Goal: Information Seeking & Learning: Check status

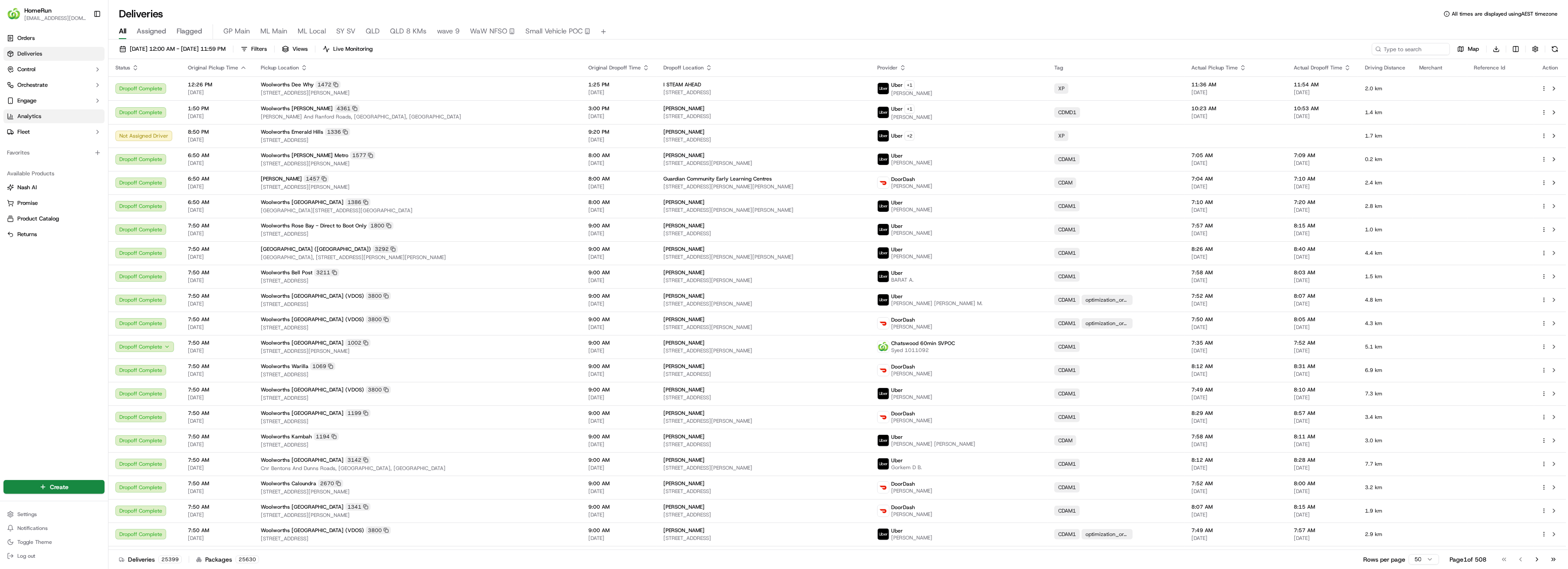
click at [30, 115] on span "Analytics" at bounding box center [29, 116] width 24 height 8
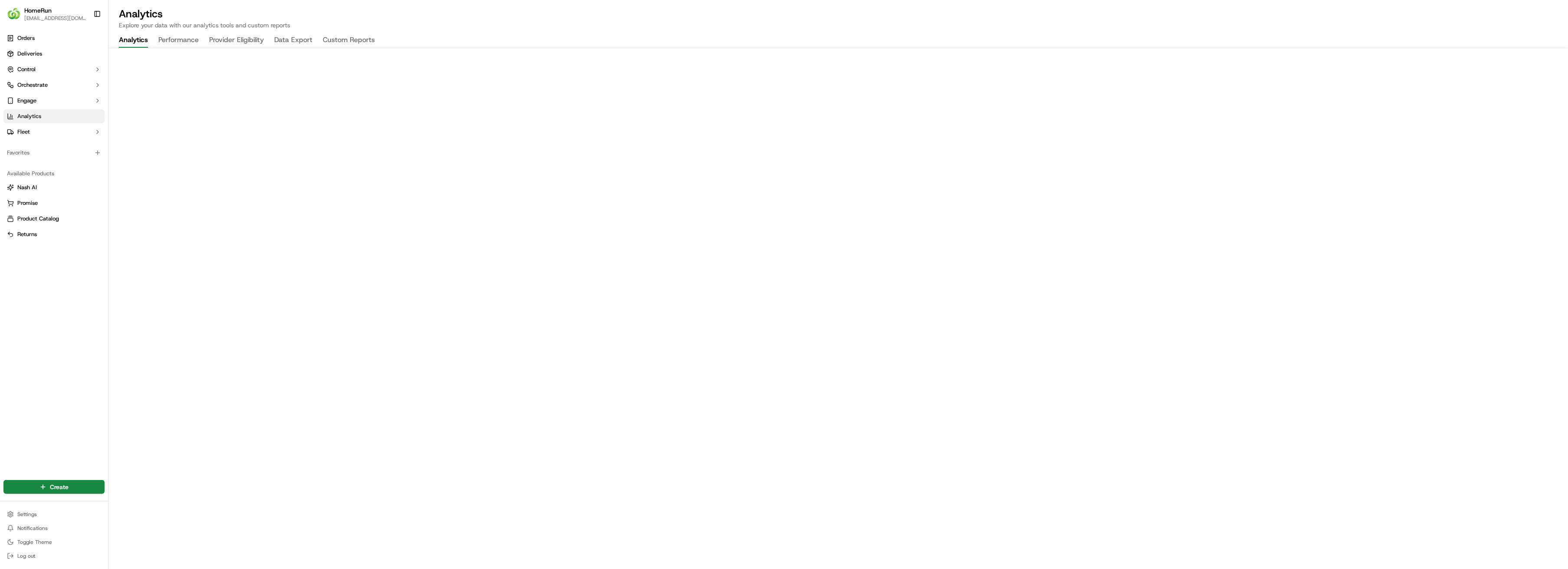
click at [296, 41] on button "Data Export" at bounding box center [293, 40] width 38 height 15
click at [1270, 40] on div "Analytics Explore your data with our analytics tools and custom reports Analyti…" at bounding box center [838, 284] width 1460 height 569
click at [25, 53] on span "Deliveries" at bounding box center [29, 54] width 25 height 8
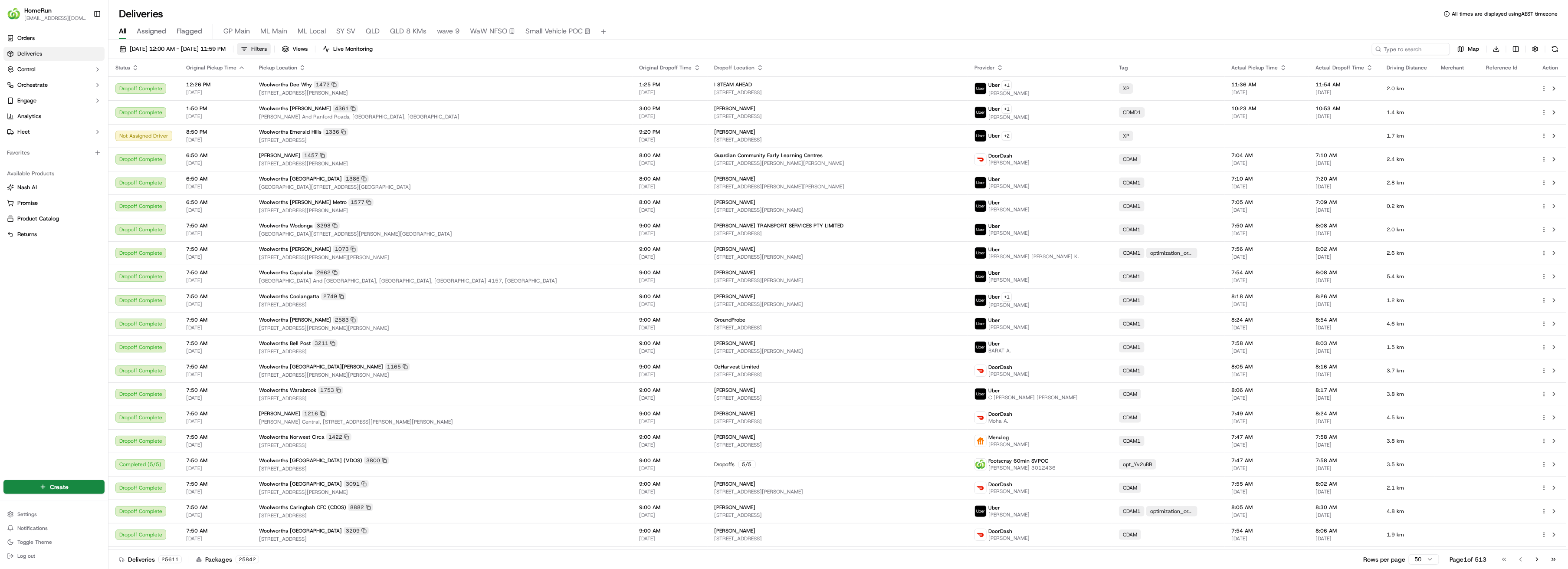
click at [267, 48] on span "Filters" at bounding box center [258, 49] width 15 height 8
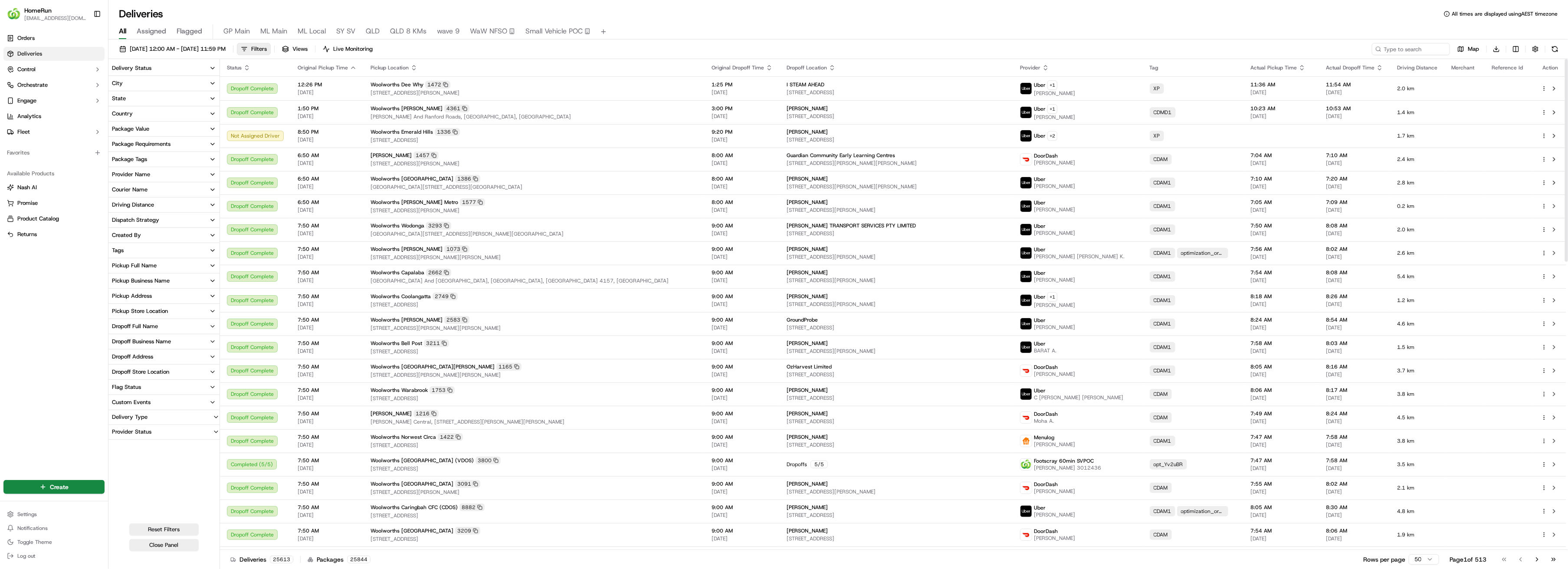
click at [212, 250] on icon "button" at bounding box center [212, 250] width 3 height 2
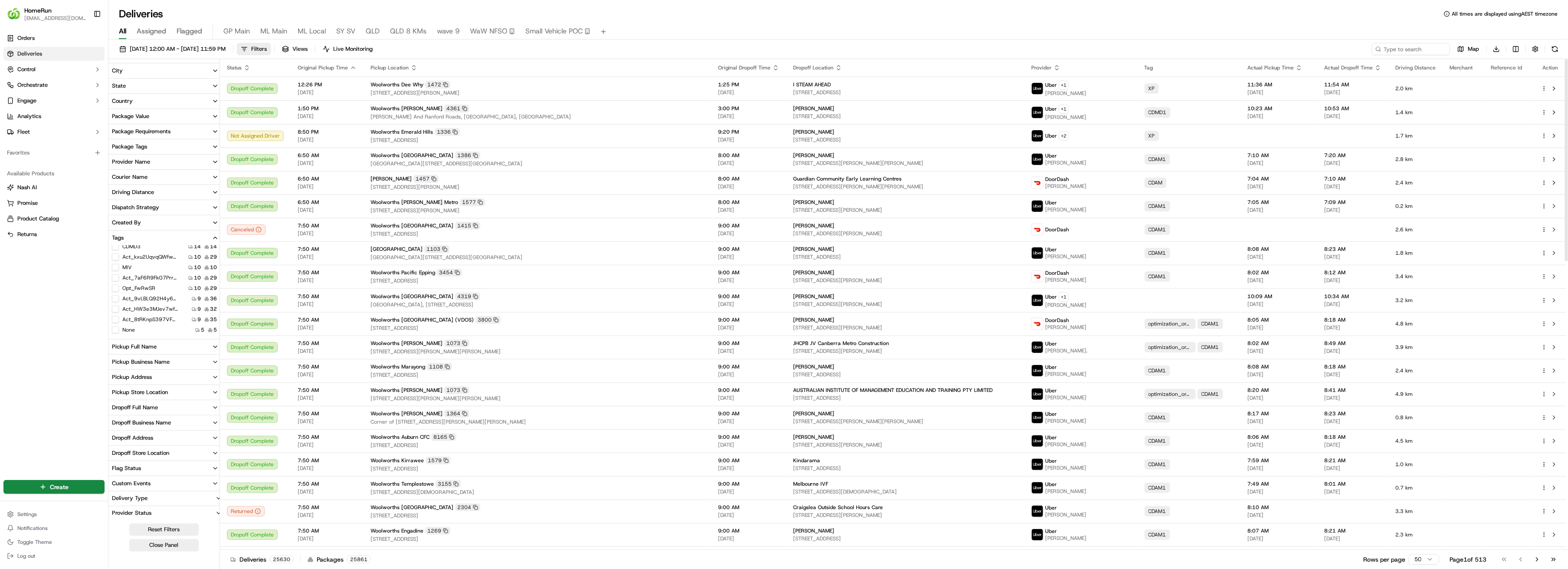
click at [212, 238] on icon "button" at bounding box center [215, 237] width 7 height 7
click at [211, 249] on icon "button" at bounding box center [212, 250] width 7 height 7
click at [211, 249] on button "Tags" at bounding box center [165, 250] width 114 height 15
click at [211, 143] on icon "button" at bounding box center [212, 144] width 3 height 2
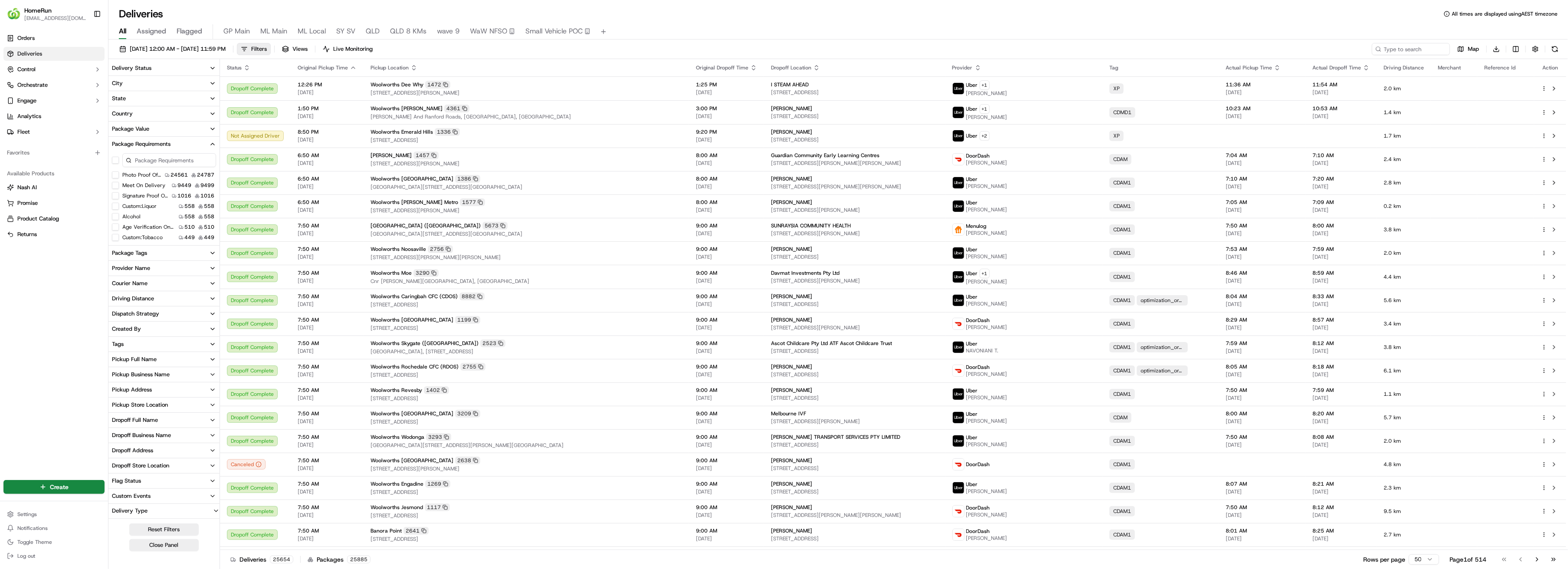
click at [212, 98] on icon "button" at bounding box center [212, 98] width 7 height 7
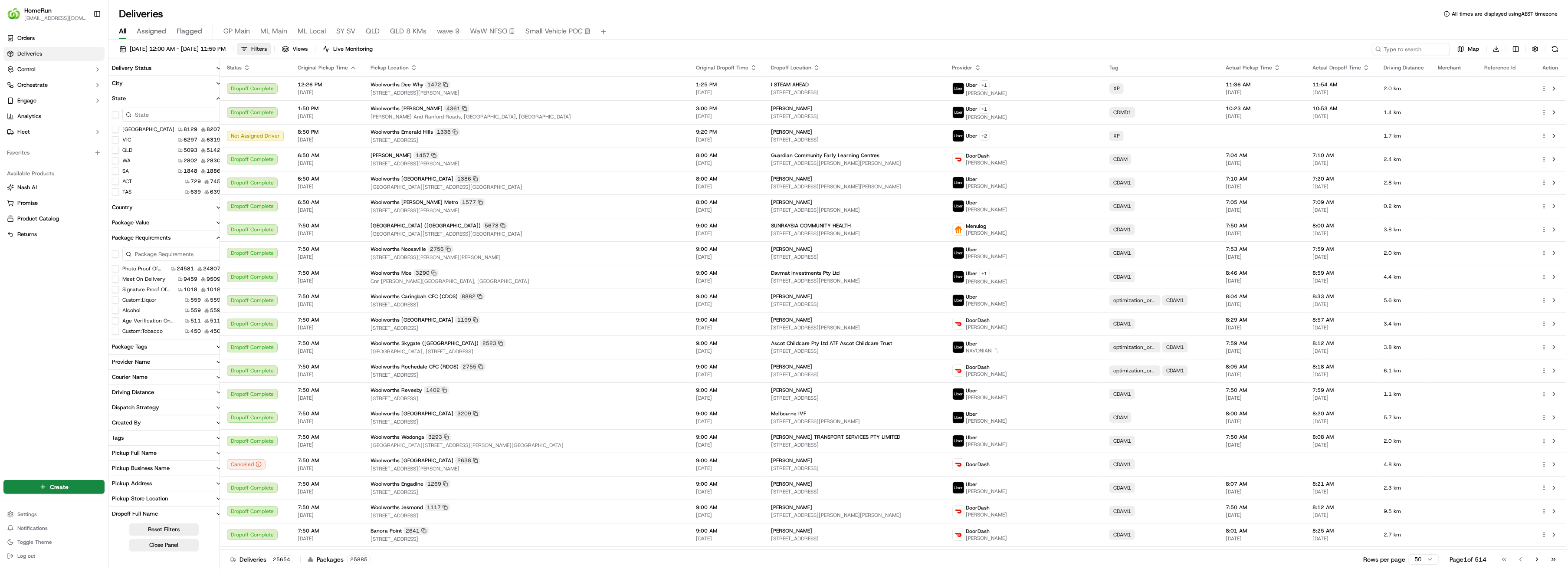
click at [114, 150] on button "QLD" at bounding box center [115, 150] width 7 height 7
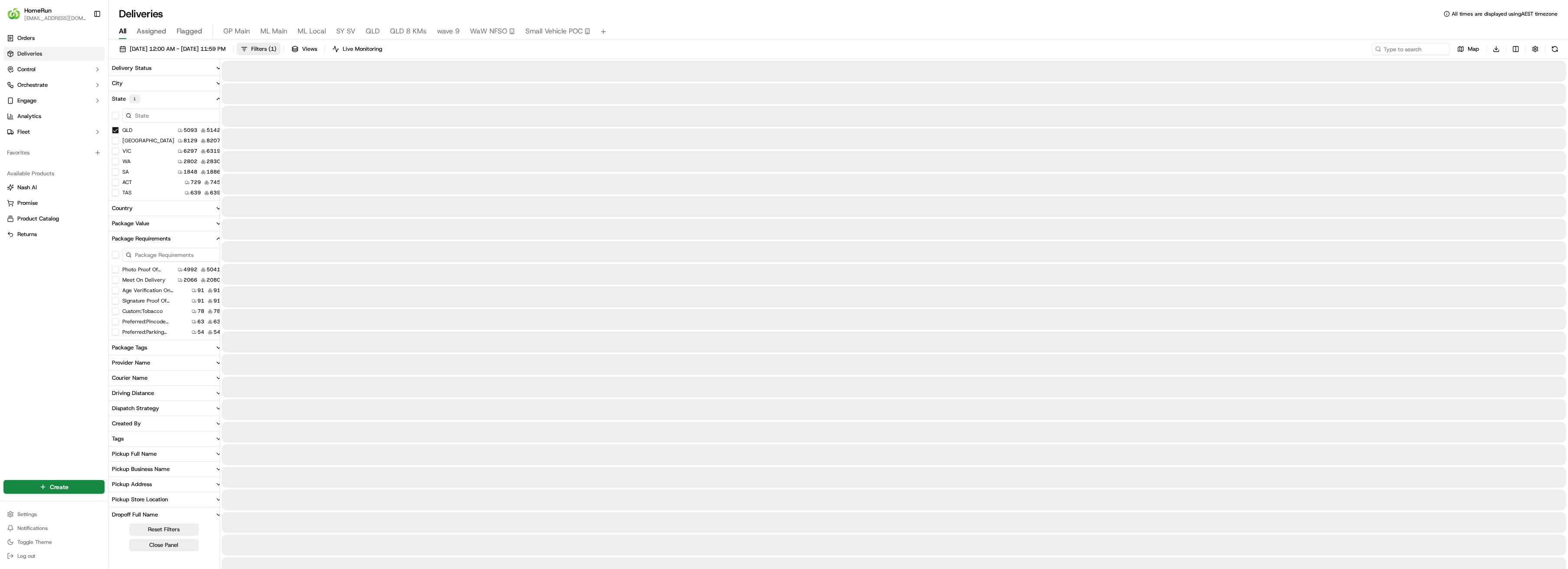
click at [115, 192] on button "TAS" at bounding box center [115, 192] width 7 height 7
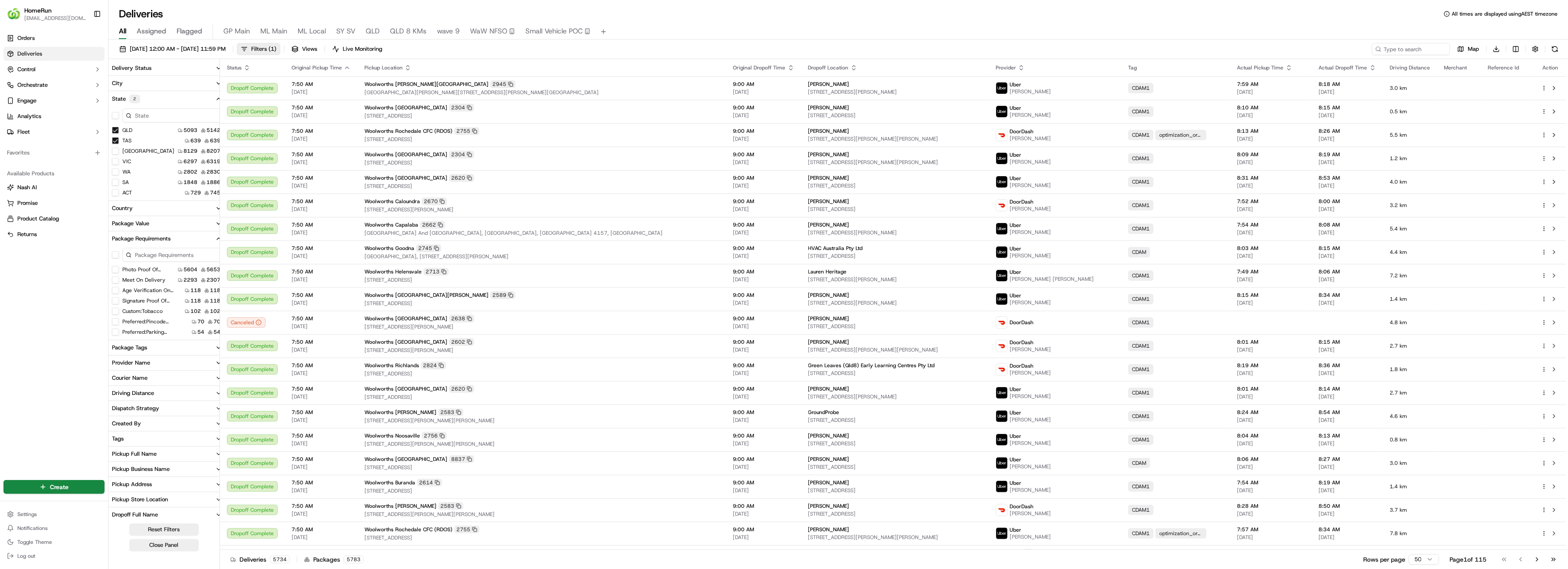
click at [115, 115] on button "button" at bounding box center [115, 115] width 7 height 7
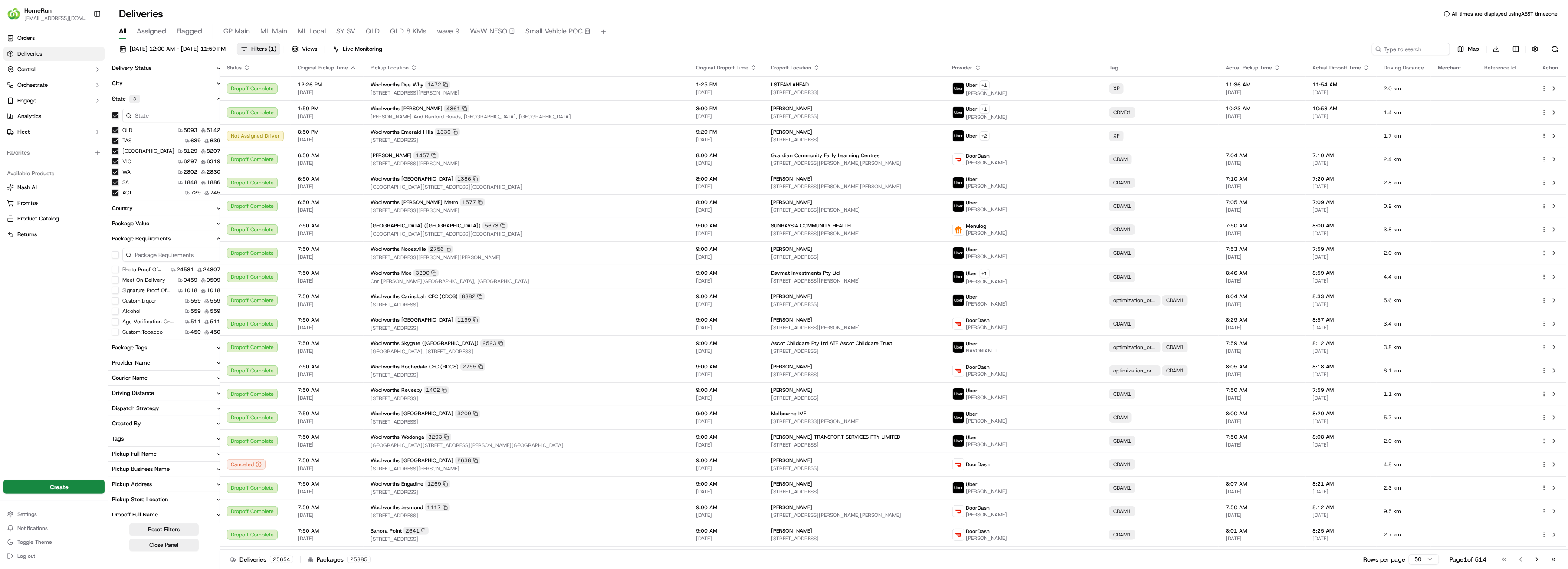
click at [116, 130] on button "QLD" at bounding box center [115, 130] width 7 height 7
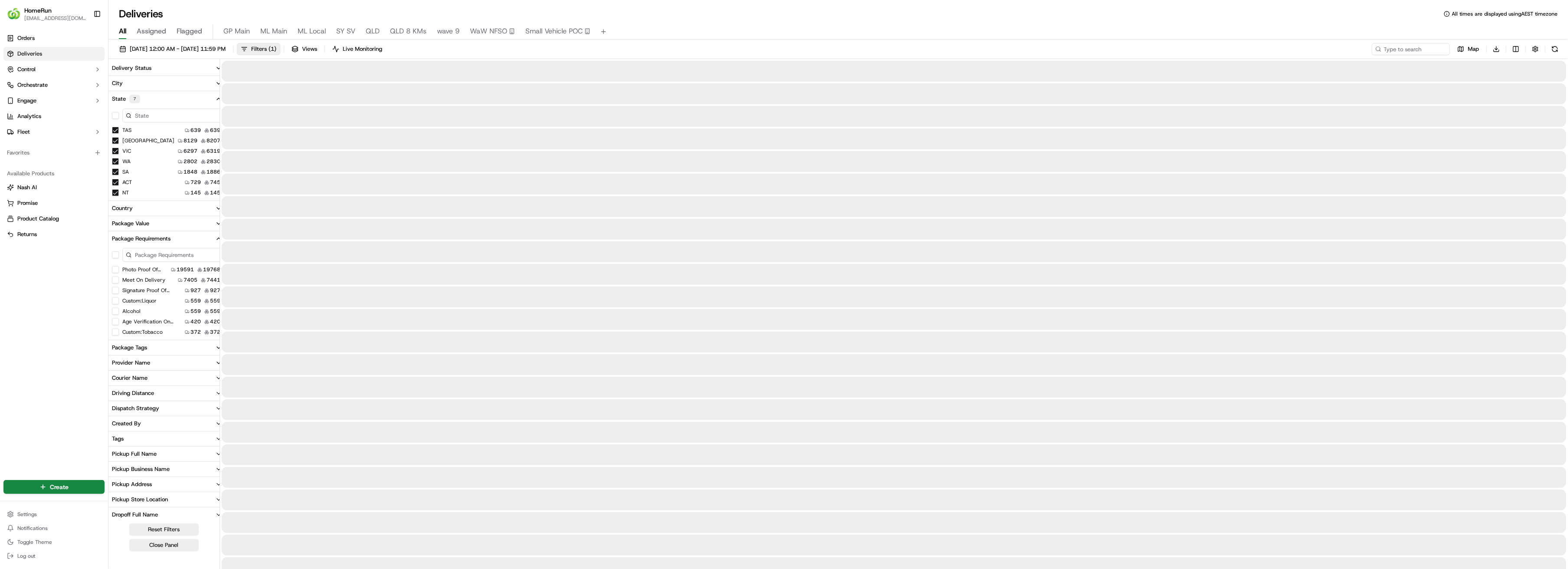
click at [116, 130] on button "TAS" at bounding box center [115, 130] width 7 height 7
click at [115, 182] on button "NT" at bounding box center [115, 182] width 7 height 7
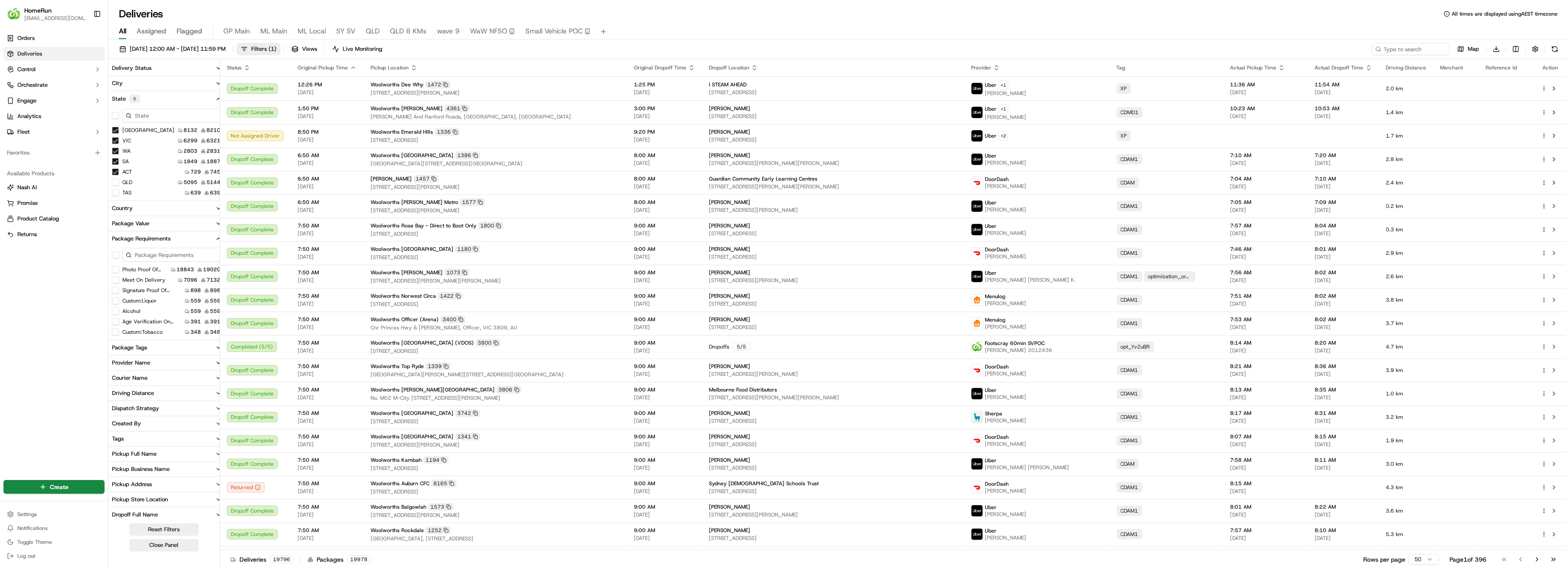
click at [115, 129] on button "[GEOGRAPHIC_DATA]" at bounding box center [115, 130] width 7 height 7
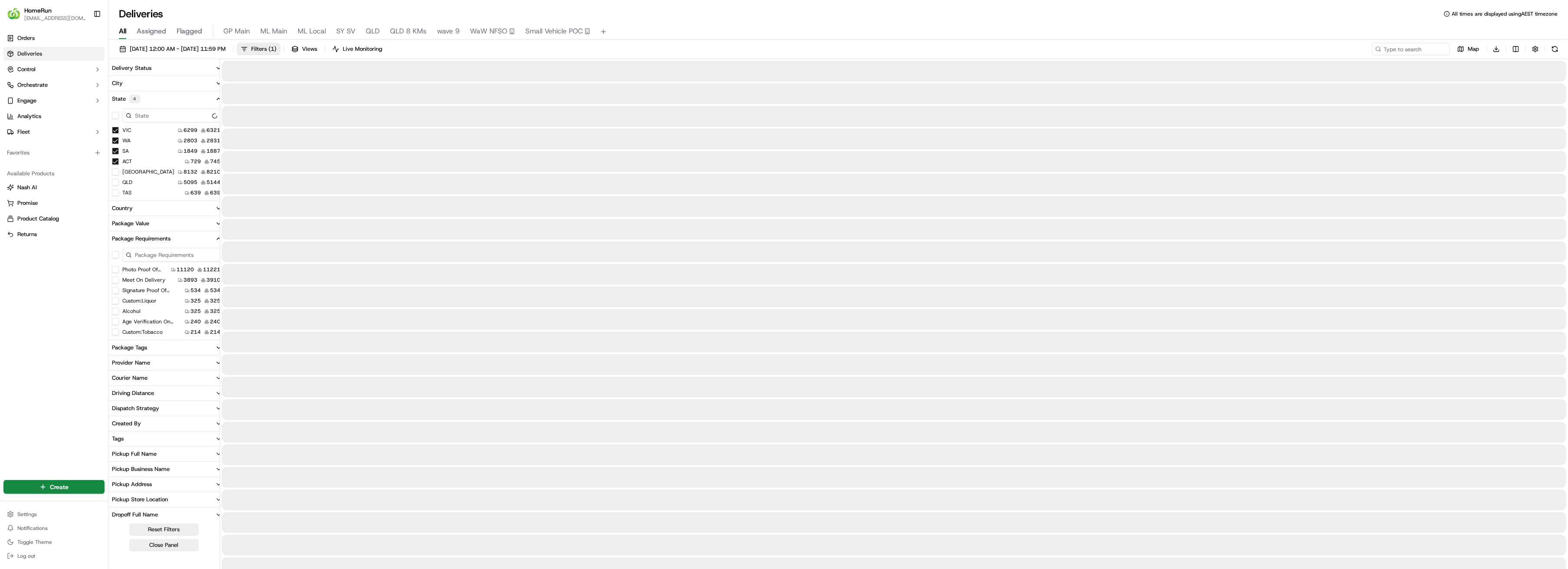
click at [115, 139] on button "WA" at bounding box center [115, 140] width 7 height 7
click at [114, 128] on button "VIC" at bounding box center [115, 130] width 7 height 7
click at [114, 139] on button "ACT" at bounding box center [115, 140] width 7 height 7
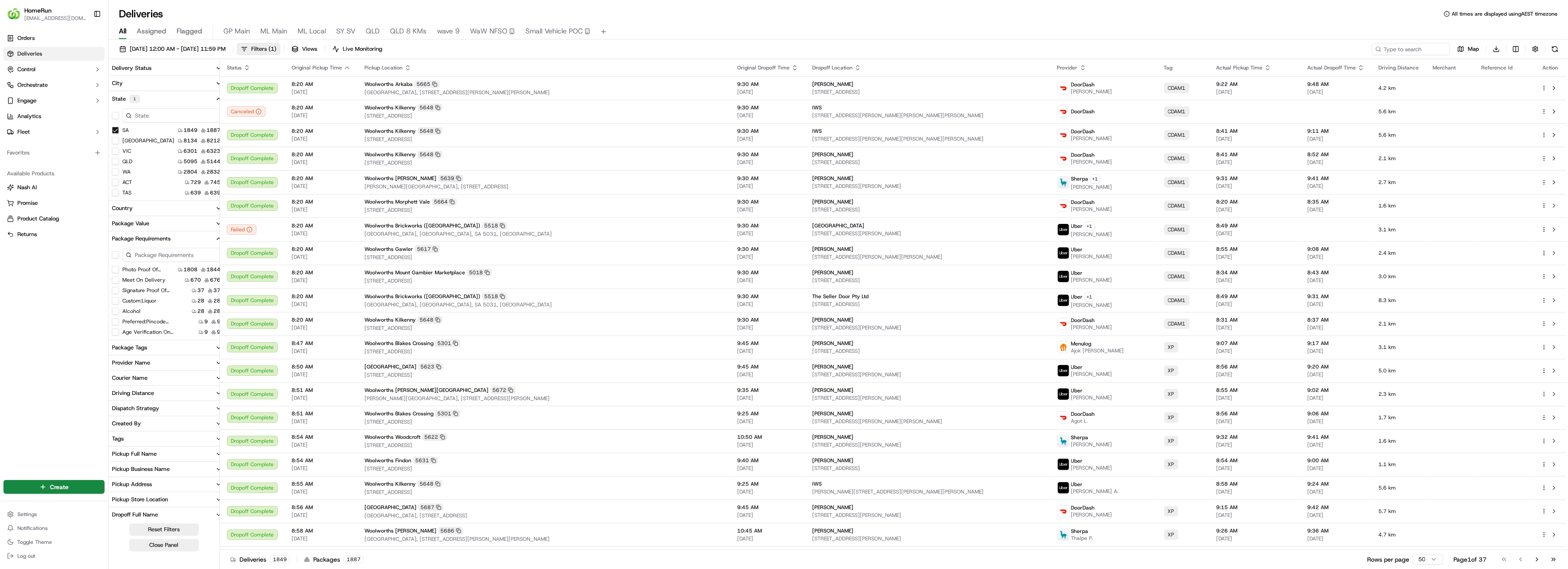
click at [115, 139] on button "[GEOGRAPHIC_DATA]" at bounding box center [115, 140] width 7 height 7
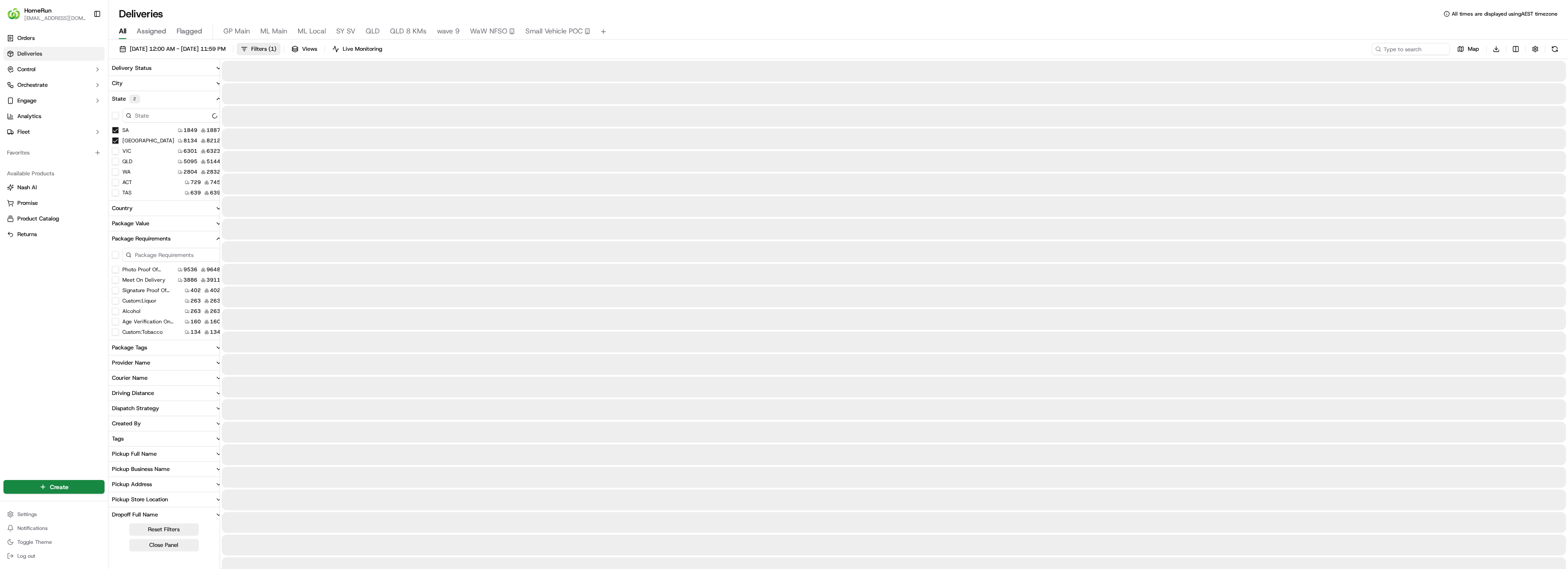
click at [115, 129] on button "SA" at bounding box center [115, 130] width 7 height 7
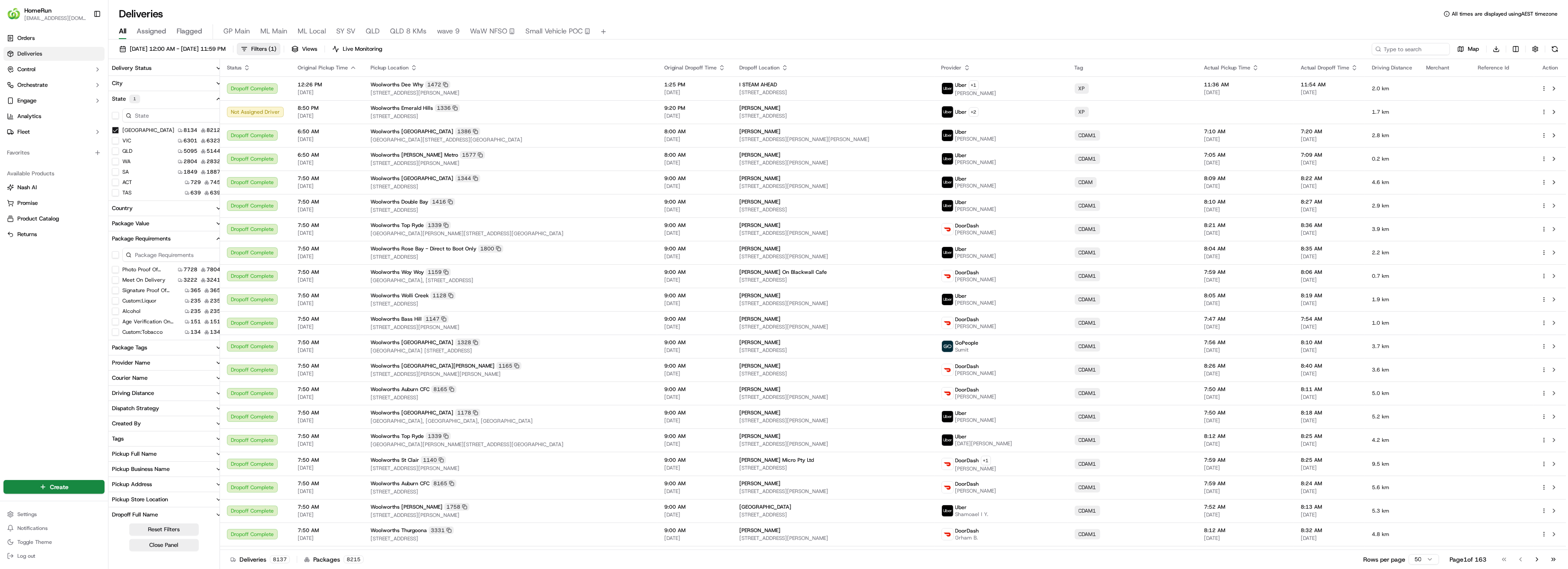
click at [216, 69] on icon "button" at bounding box center [219, 68] width 7 height 7
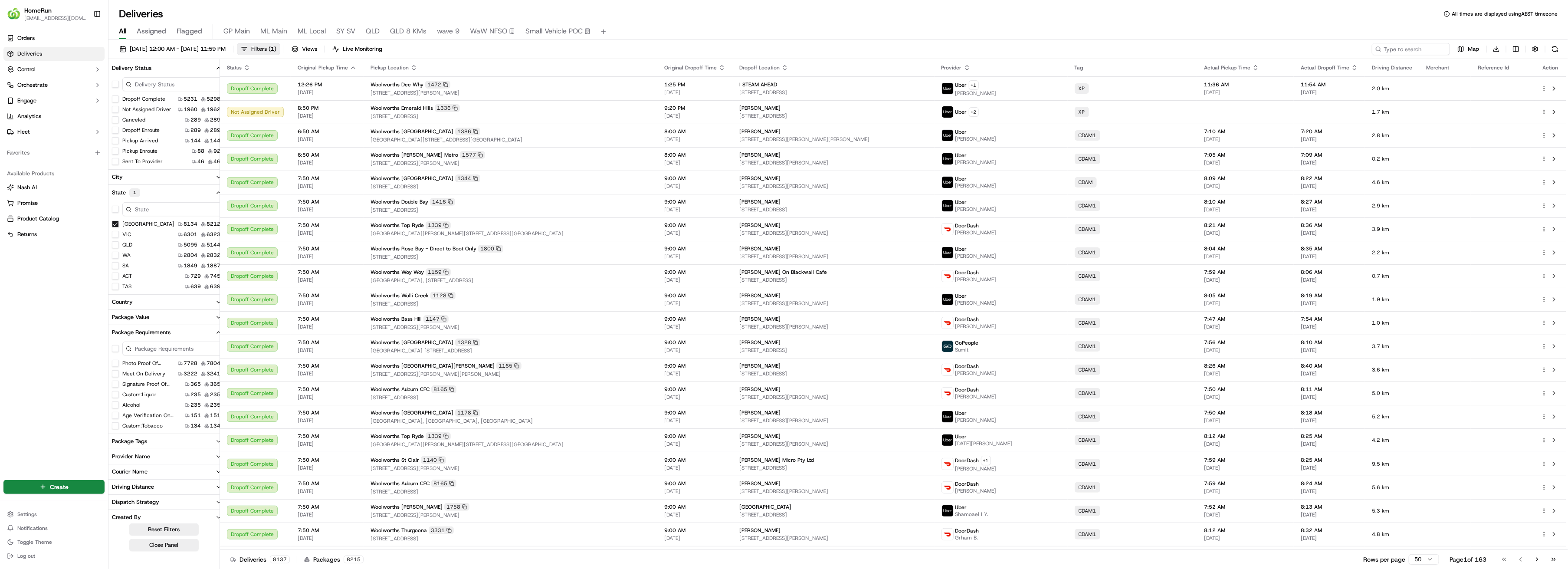
click at [115, 98] on button "Dropoff Complete" at bounding box center [115, 98] width 7 height 7
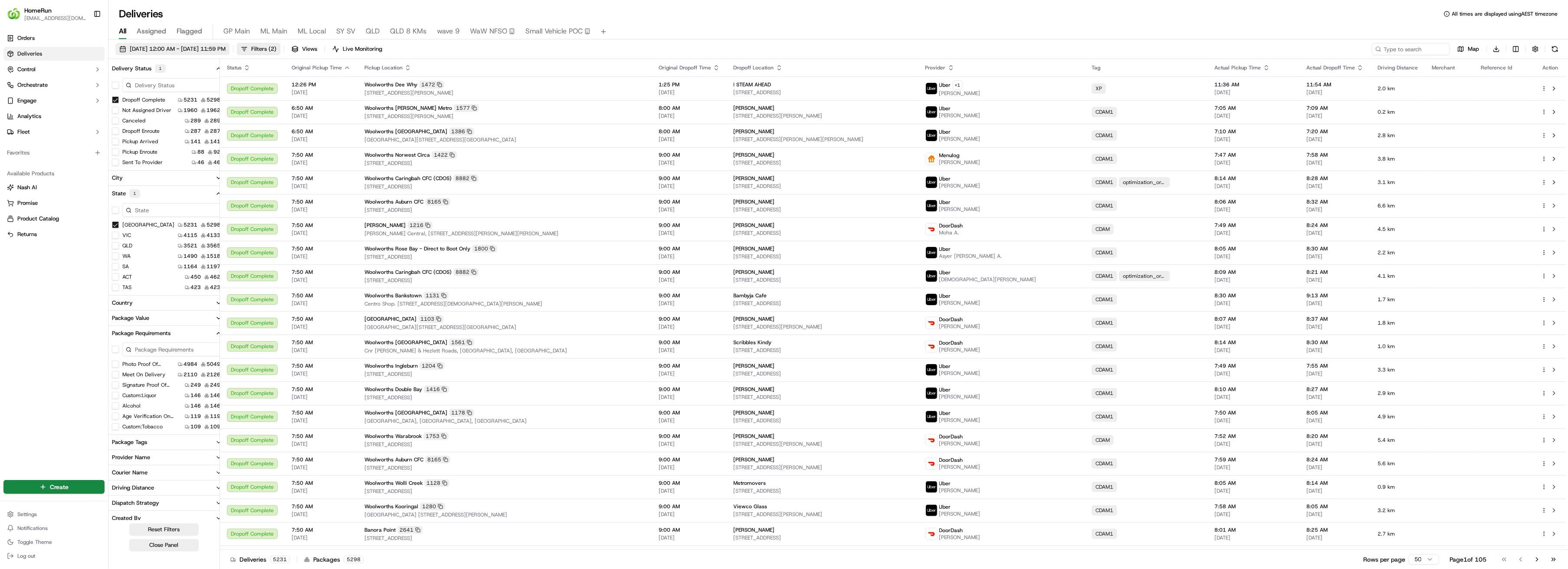
click at [196, 48] on span "[DATE] 12:00 AM - [DATE] 11:59 PM" at bounding box center [178, 49] width 96 height 8
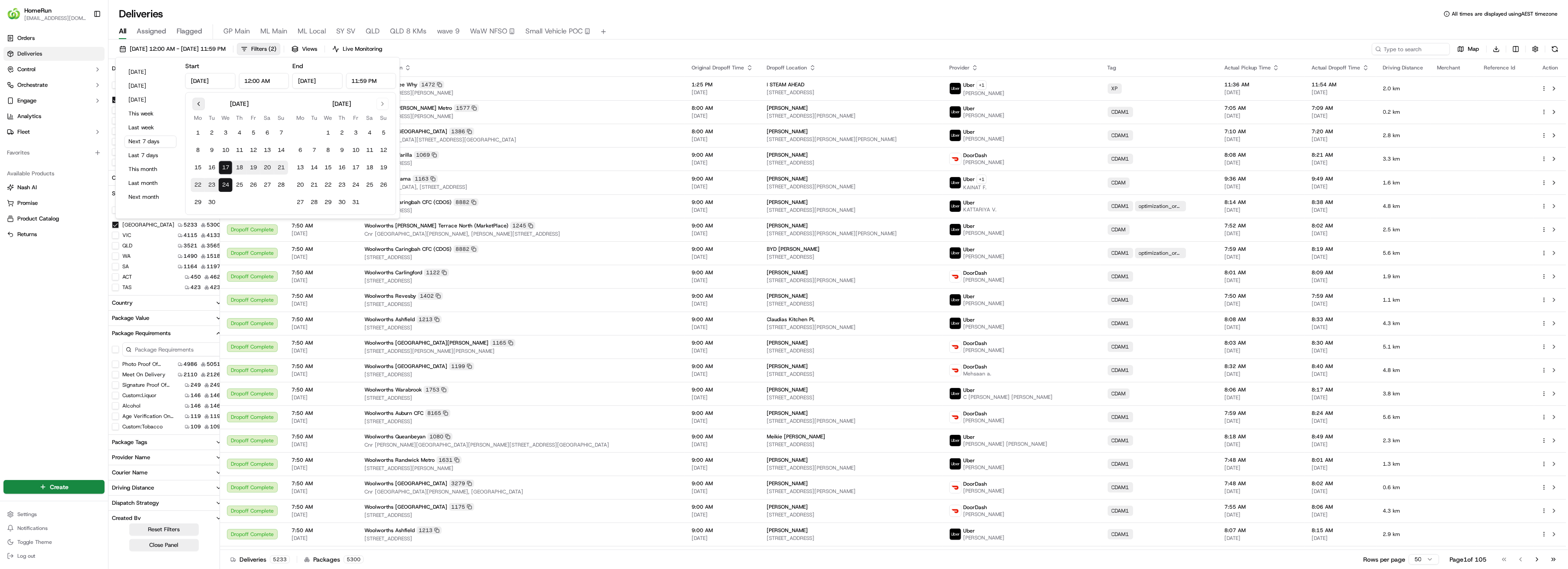
click at [199, 103] on button "Go to previous month" at bounding box center [199, 103] width 12 height 12
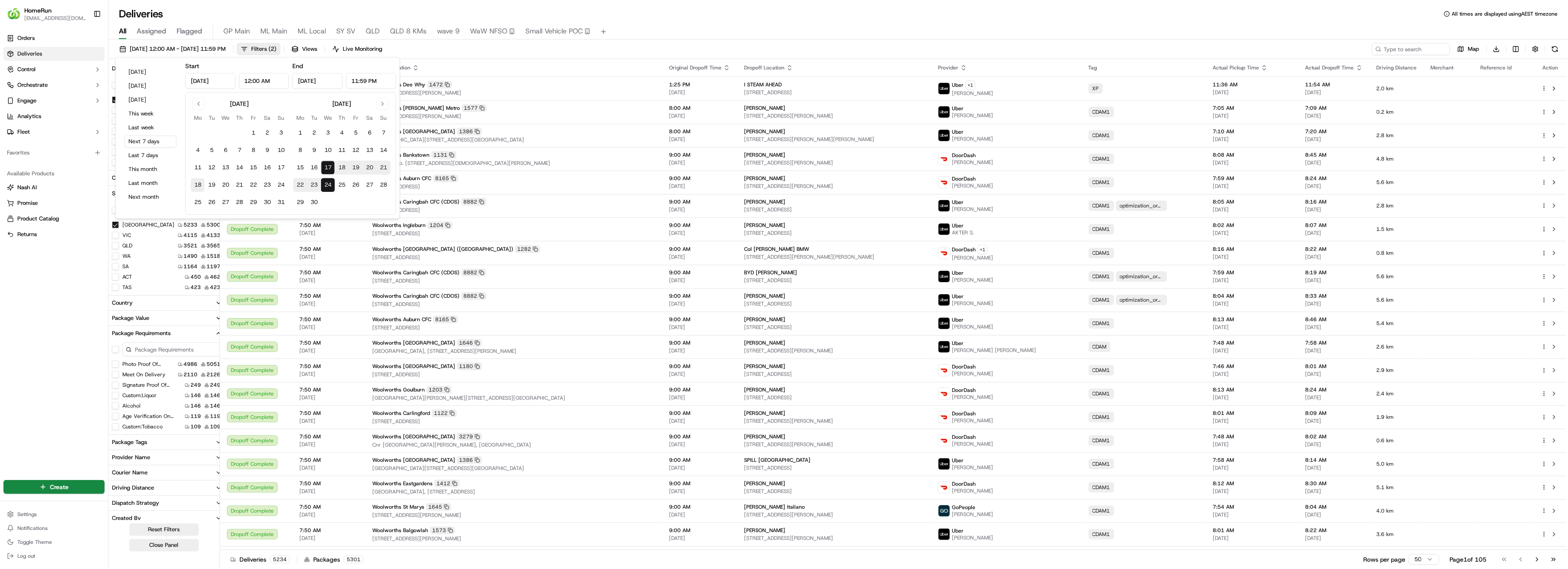
click at [197, 184] on button "18" at bounding box center [197, 184] width 14 height 14
type input "[DATE]"
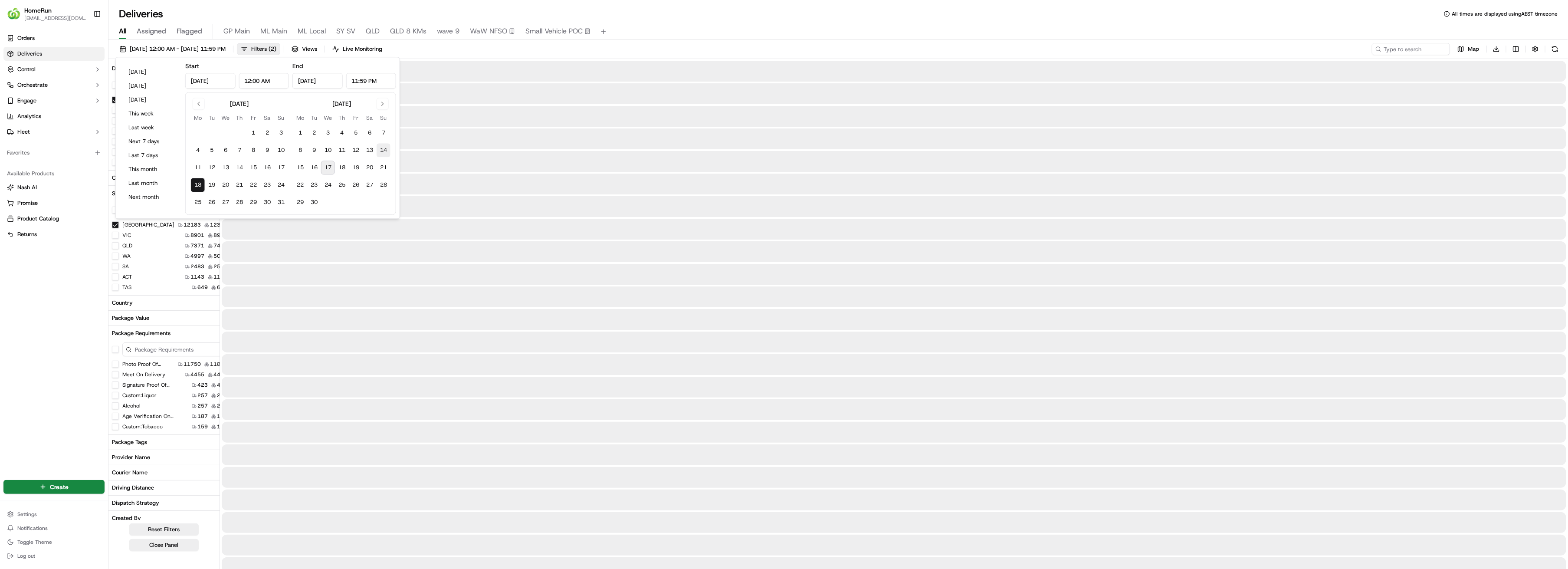
click at [384, 152] on button "14" at bounding box center [384, 149] width 14 height 14
type input "[DATE]"
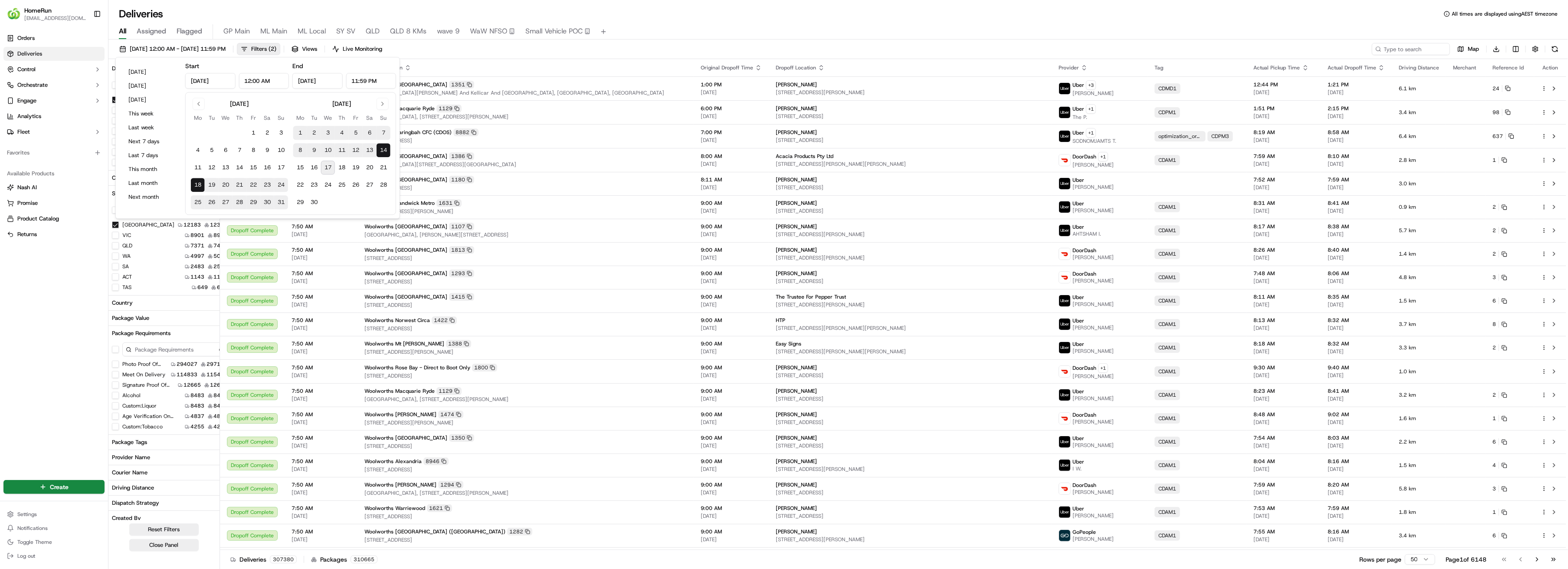
click at [76, 266] on div "Orders Deliveries Control Orchestrate Engage Analytics Fleet Favorites Availabl…" at bounding box center [54, 249] width 108 height 443
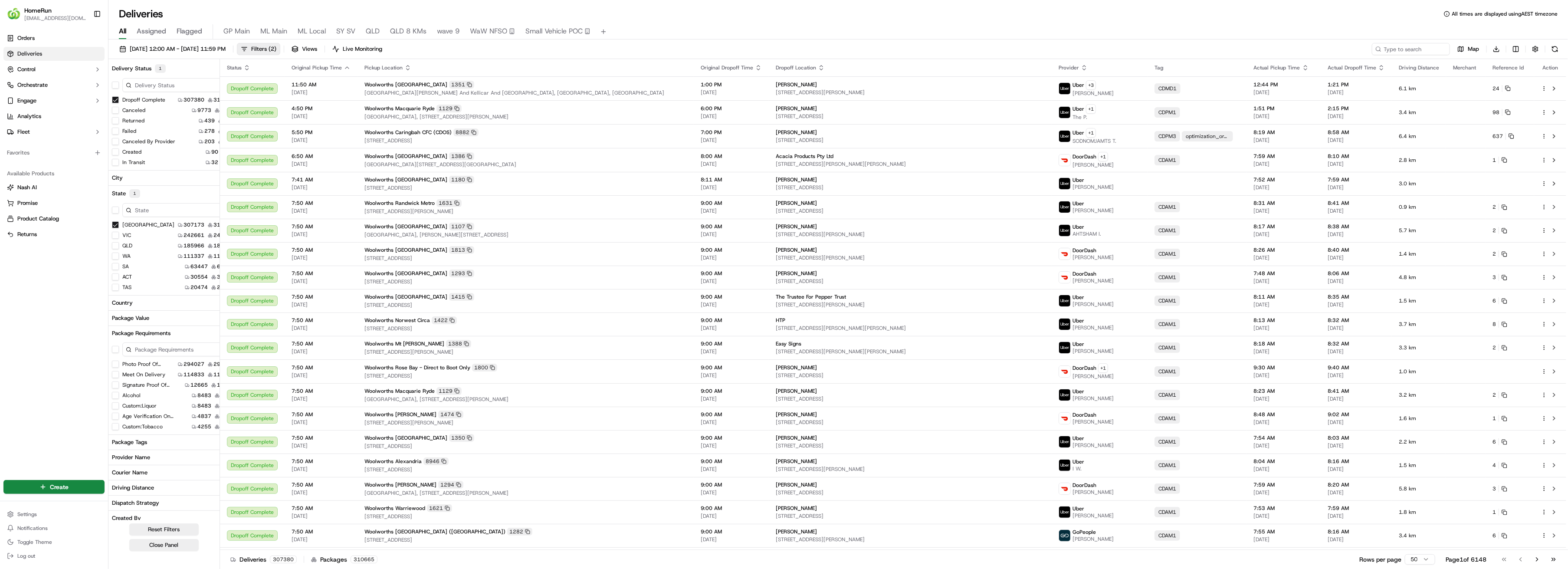
click at [114, 223] on button "[GEOGRAPHIC_DATA]" at bounding box center [115, 224] width 7 height 7
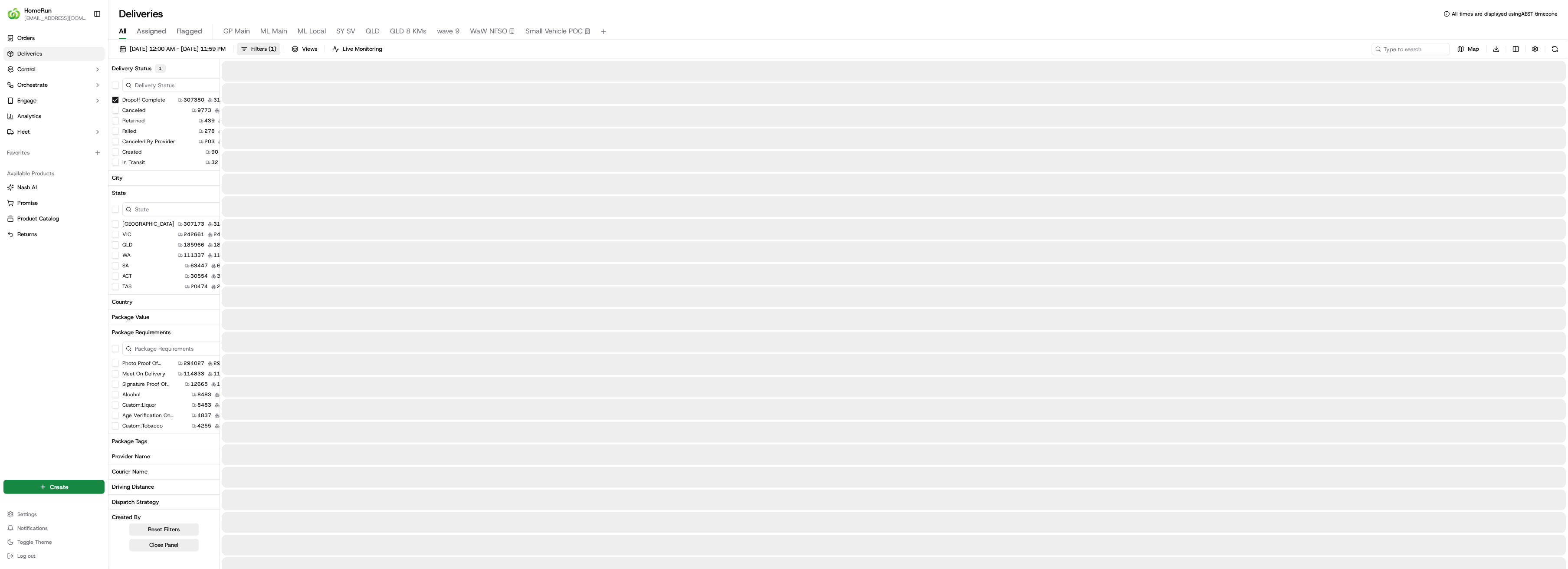
click at [115, 234] on button "VIC" at bounding box center [115, 234] width 7 height 7
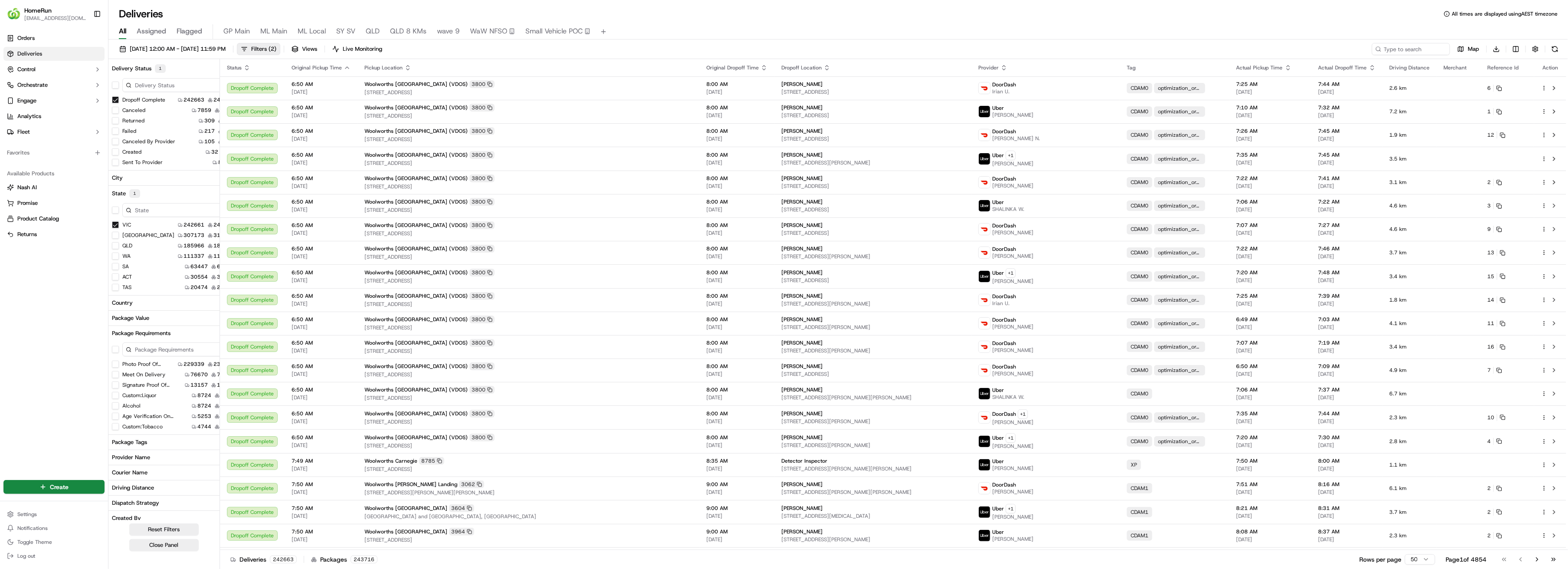
click at [115, 224] on button "VIC" at bounding box center [115, 224] width 7 height 7
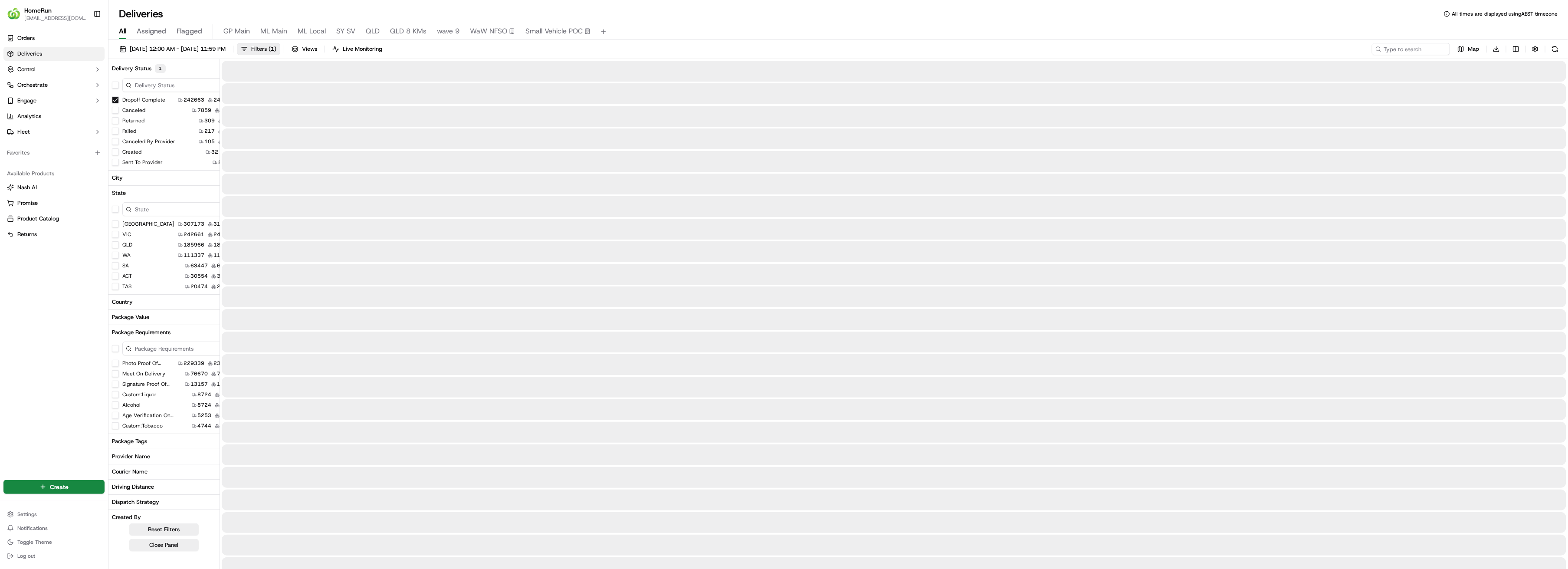
click at [118, 245] on button "QLD" at bounding box center [115, 245] width 7 height 7
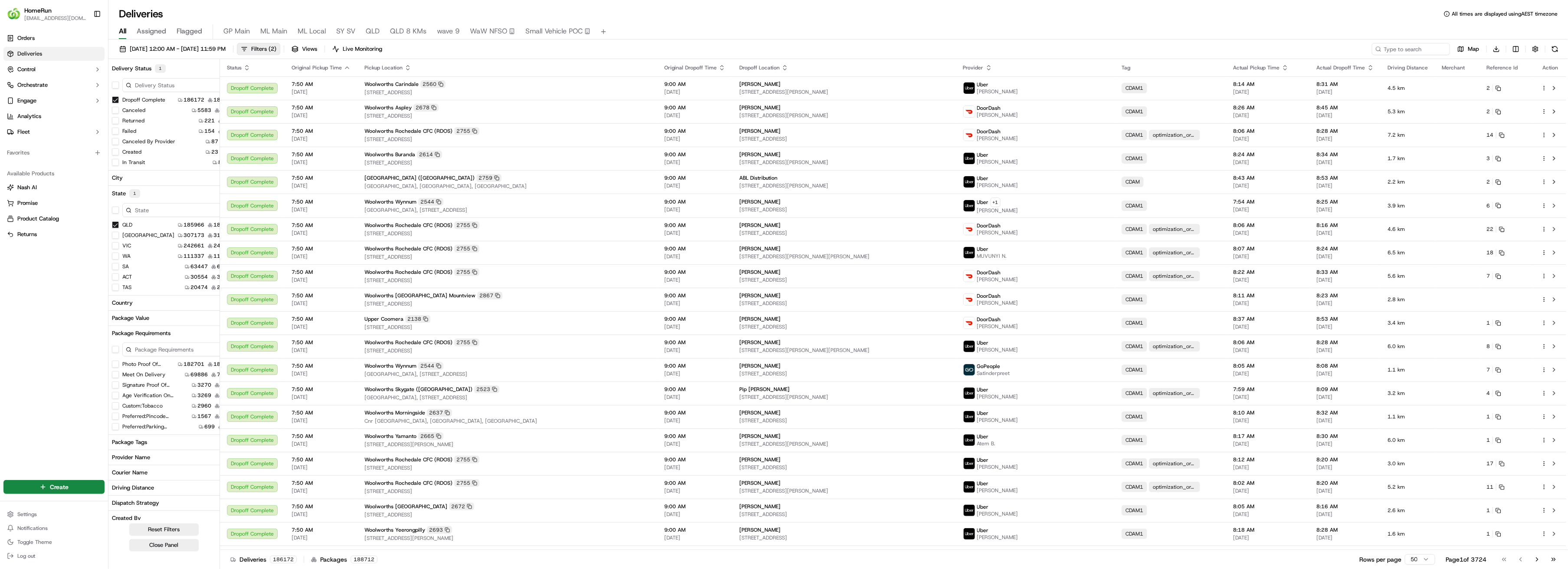
click at [115, 224] on button "QLD" at bounding box center [115, 224] width 7 height 7
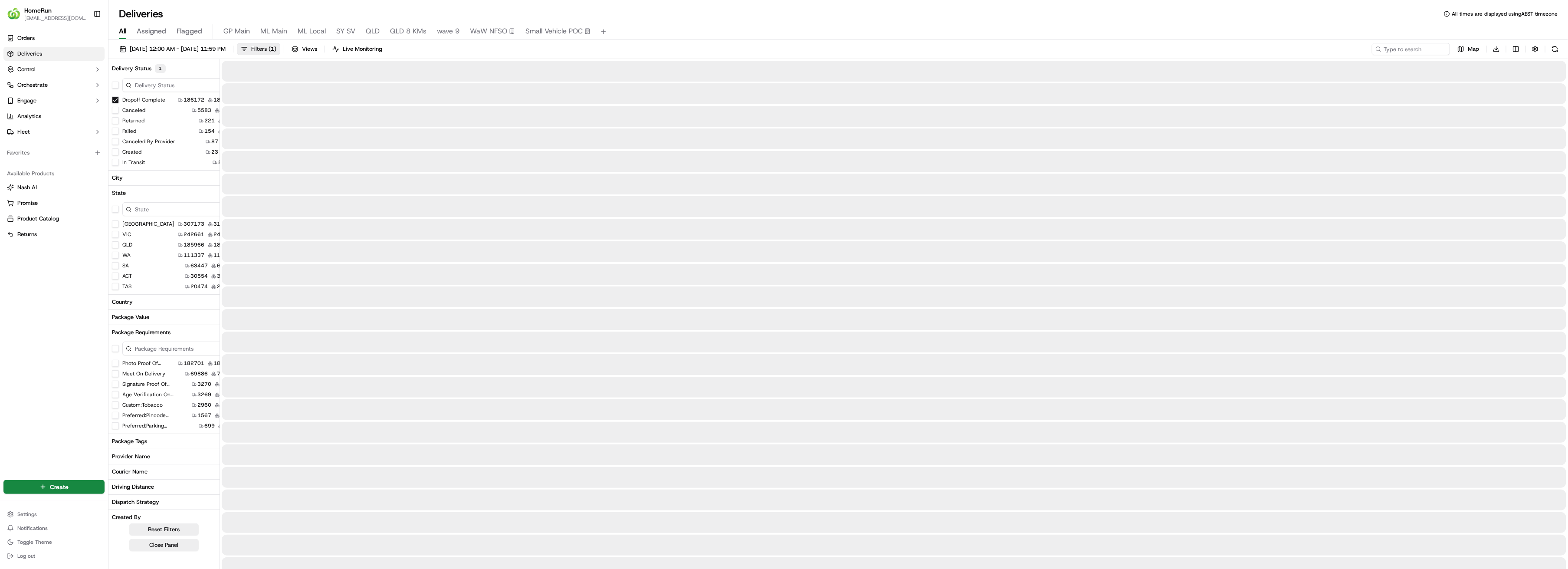
click at [116, 256] on button "WA" at bounding box center [115, 255] width 7 height 7
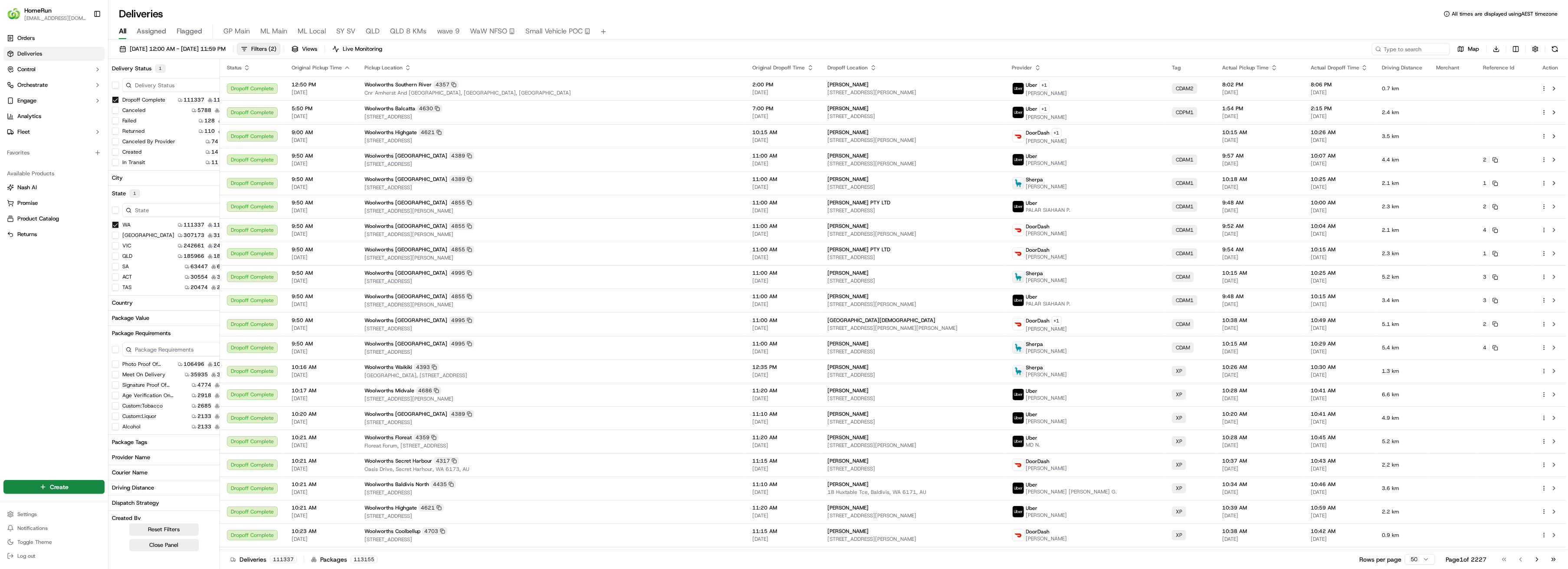
click at [115, 224] on button "WA" at bounding box center [115, 224] width 7 height 7
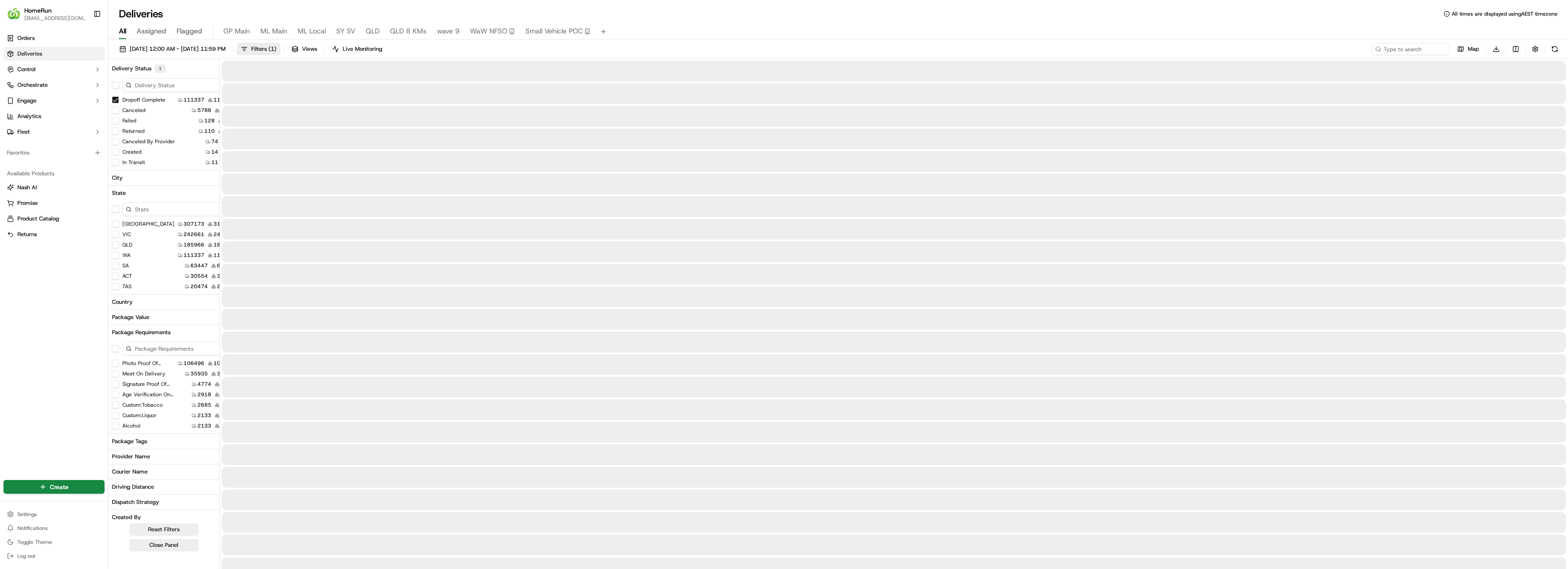
click at [115, 266] on button "SA" at bounding box center [115, 266] width 7 height 7
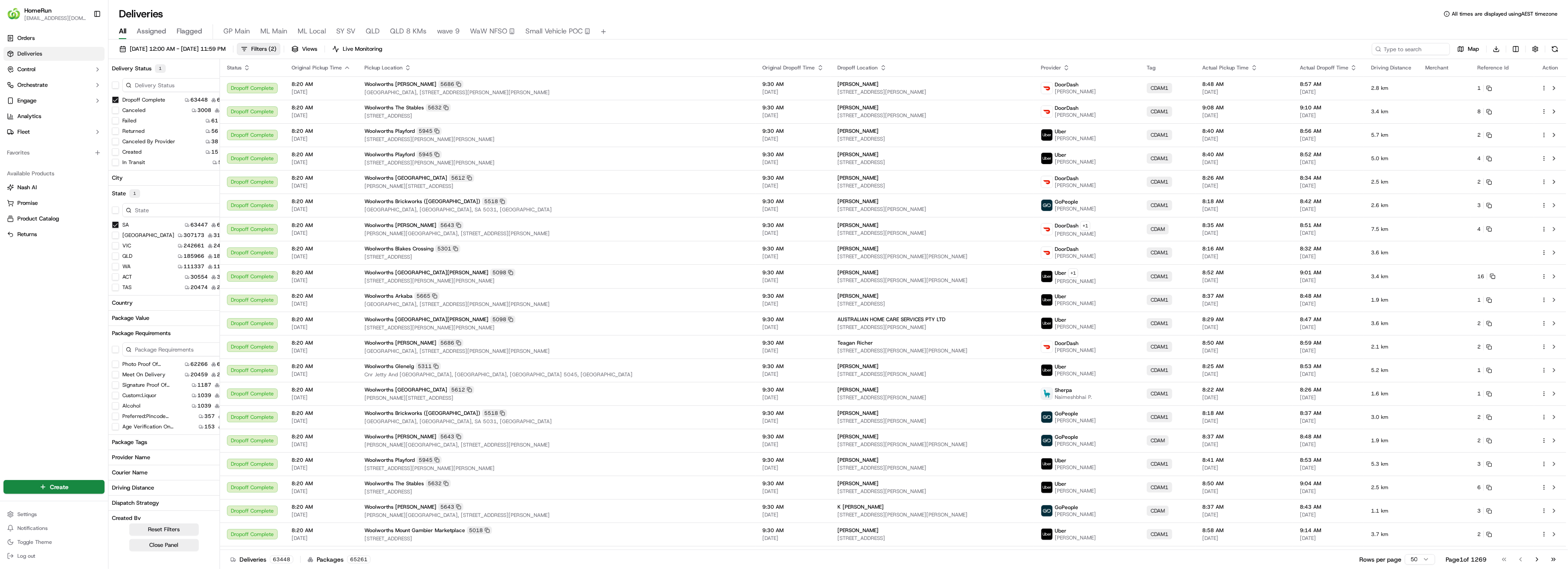
click at [115, 223] on button "SA" at bounding box center [115, 224] width 7 height 7
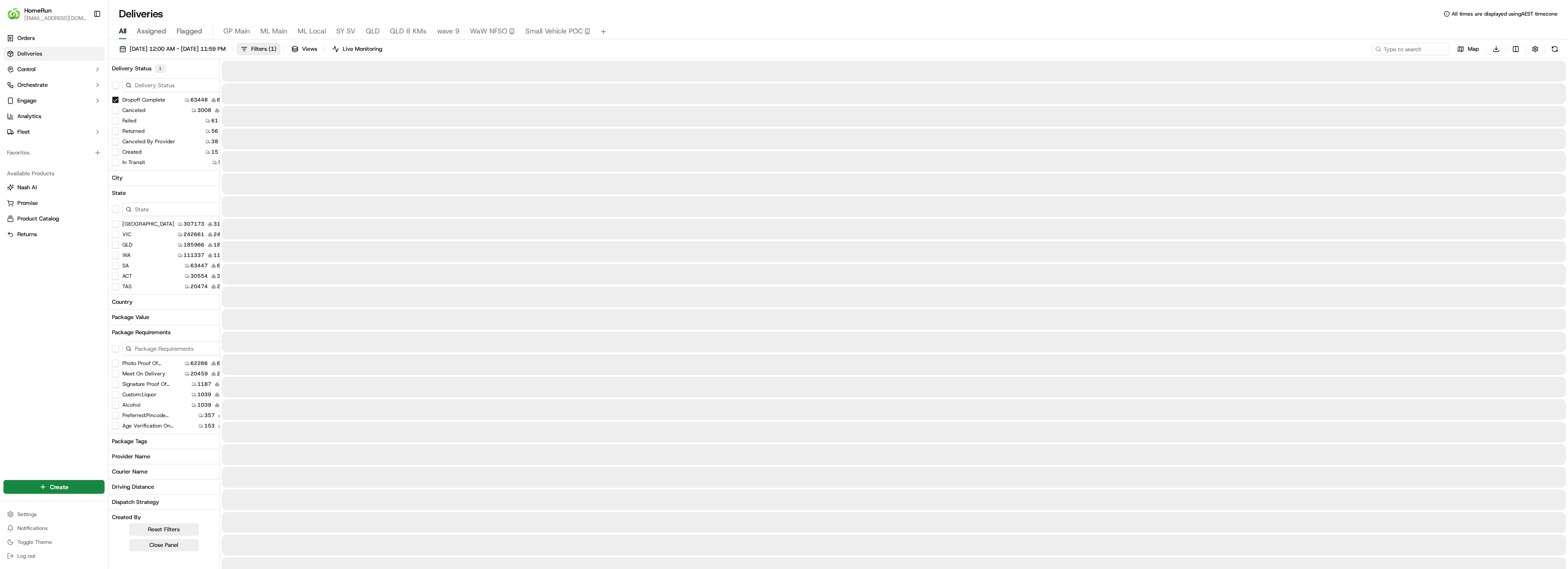
click at [117, 265] on button "SA" at bounding box center [115, 266] width 7 height 7
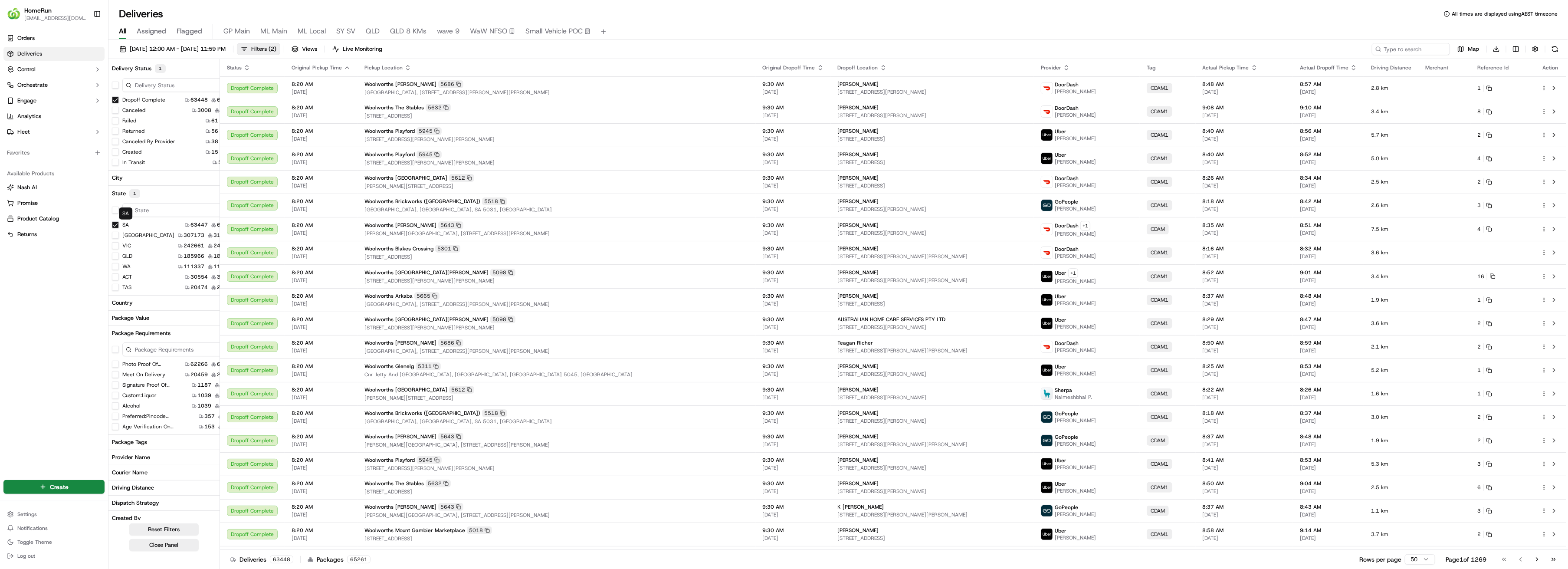
click at [115, 225] on button "SA" at bounding box center [115, 224] width 7 height 7
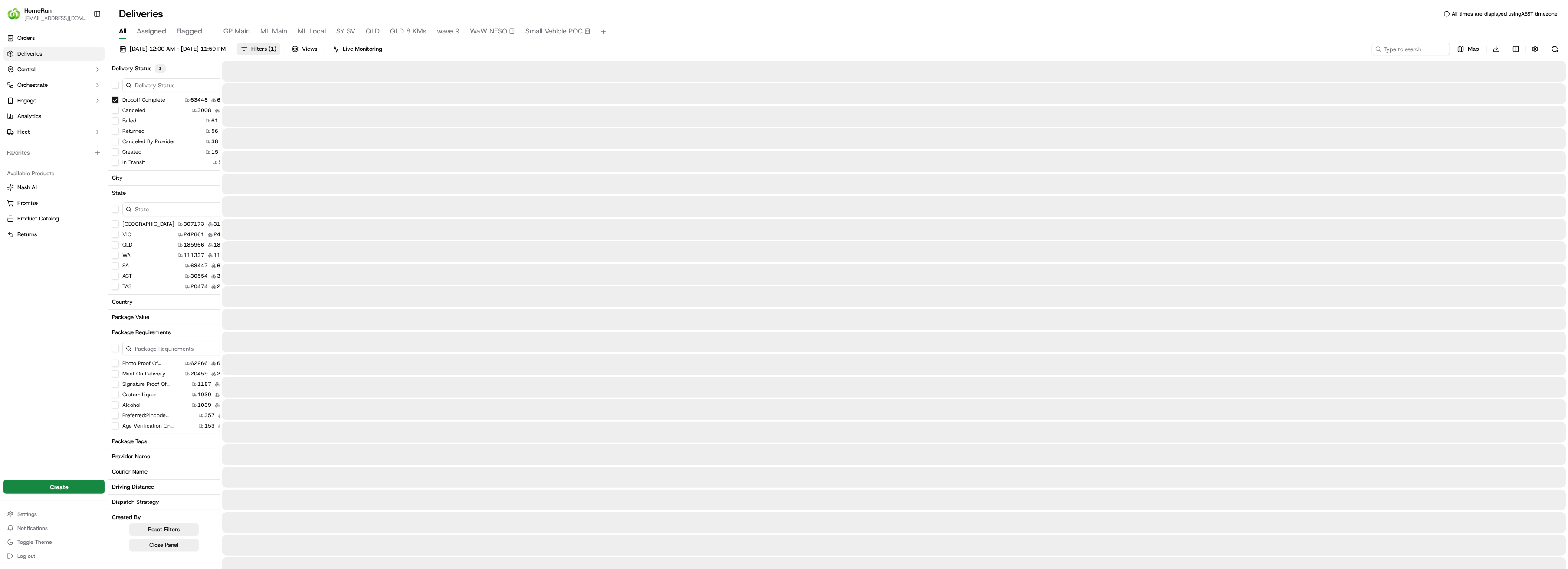
click at [114, 277] on button "ACT" at bounding box center [115, 276] width 7 height 7
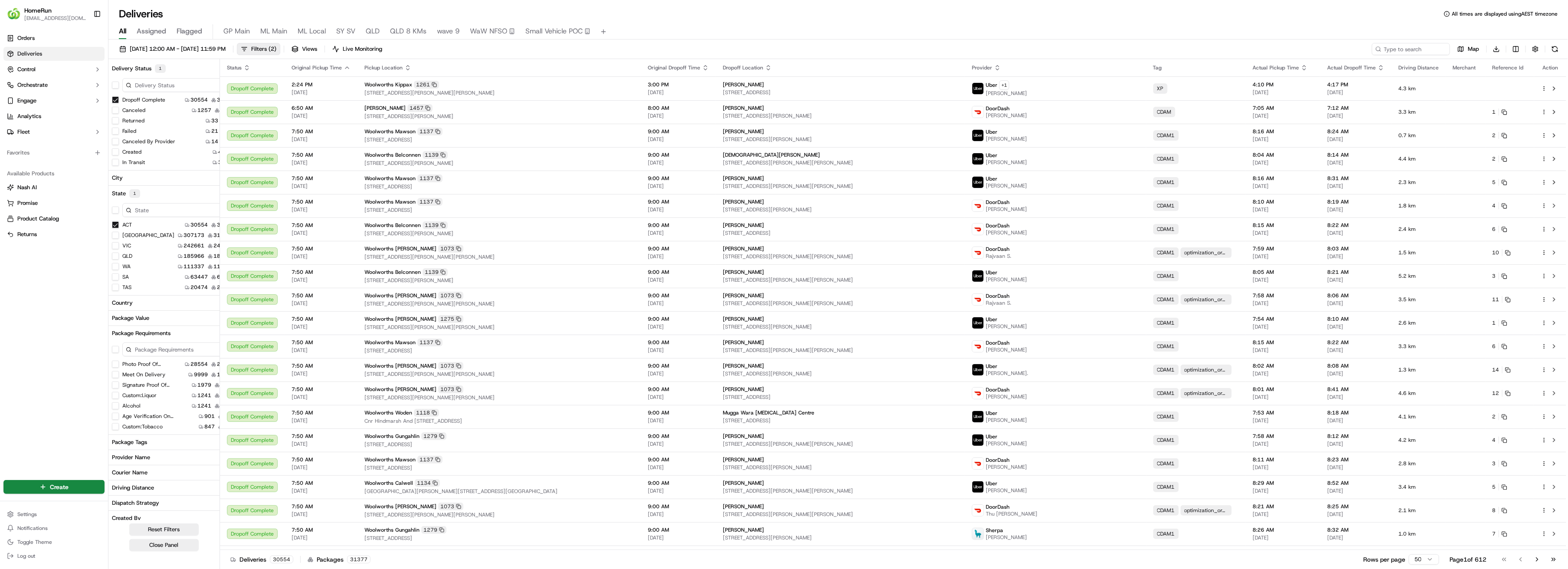
click at [114, 227] on button "ACT" at bounding box center [115, 224] width 7 height 7
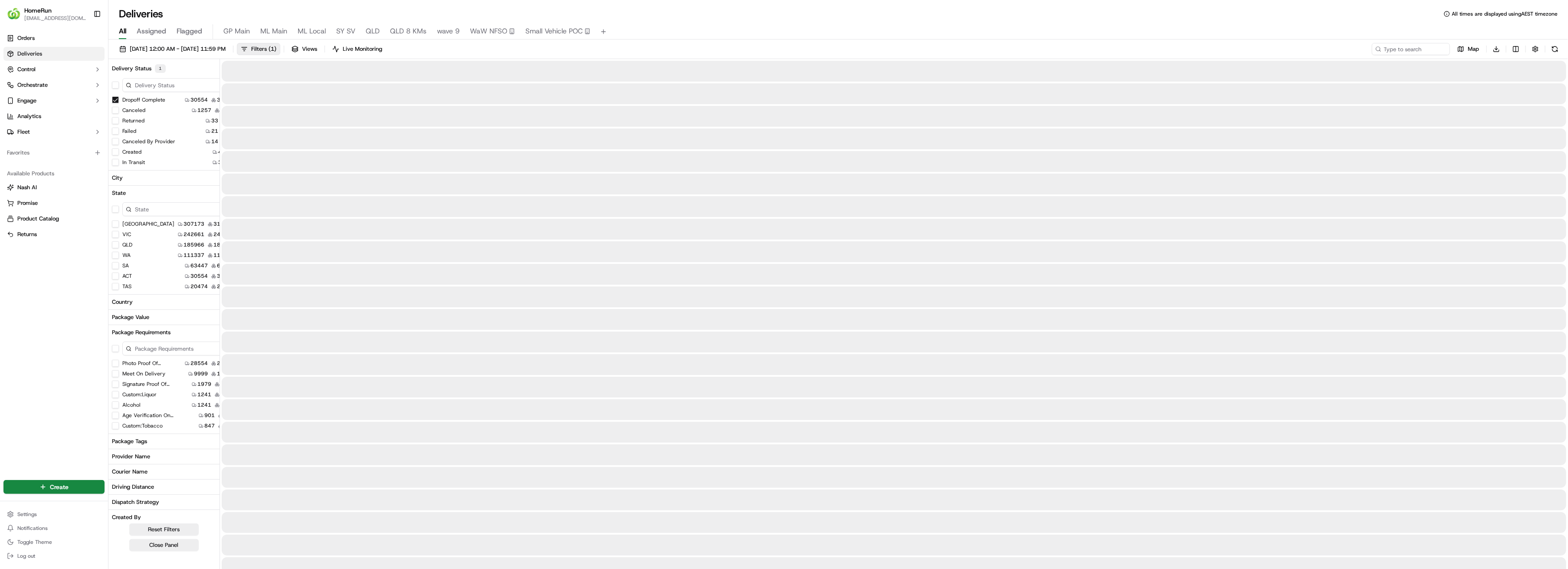
click at [115, 287] on button "TAS" at bounding box center [115, 286] width 7 height 7
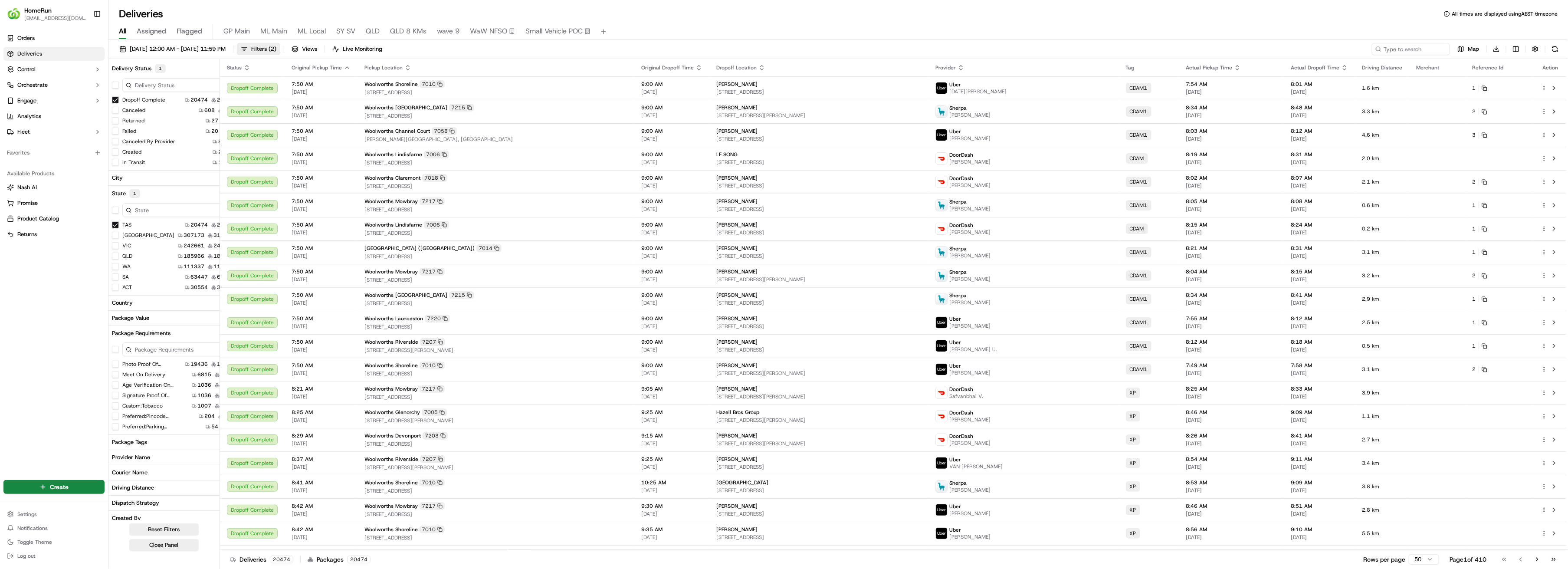
click at [114, 223] on button "TAS" at bounding box center [115, 224] width 7 height 7
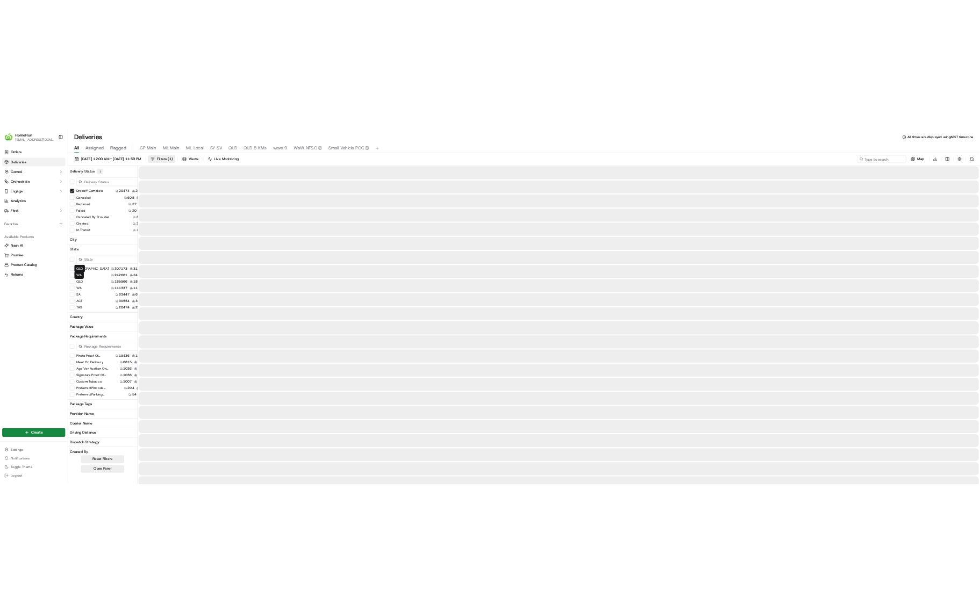
scroll to position [15, 0]
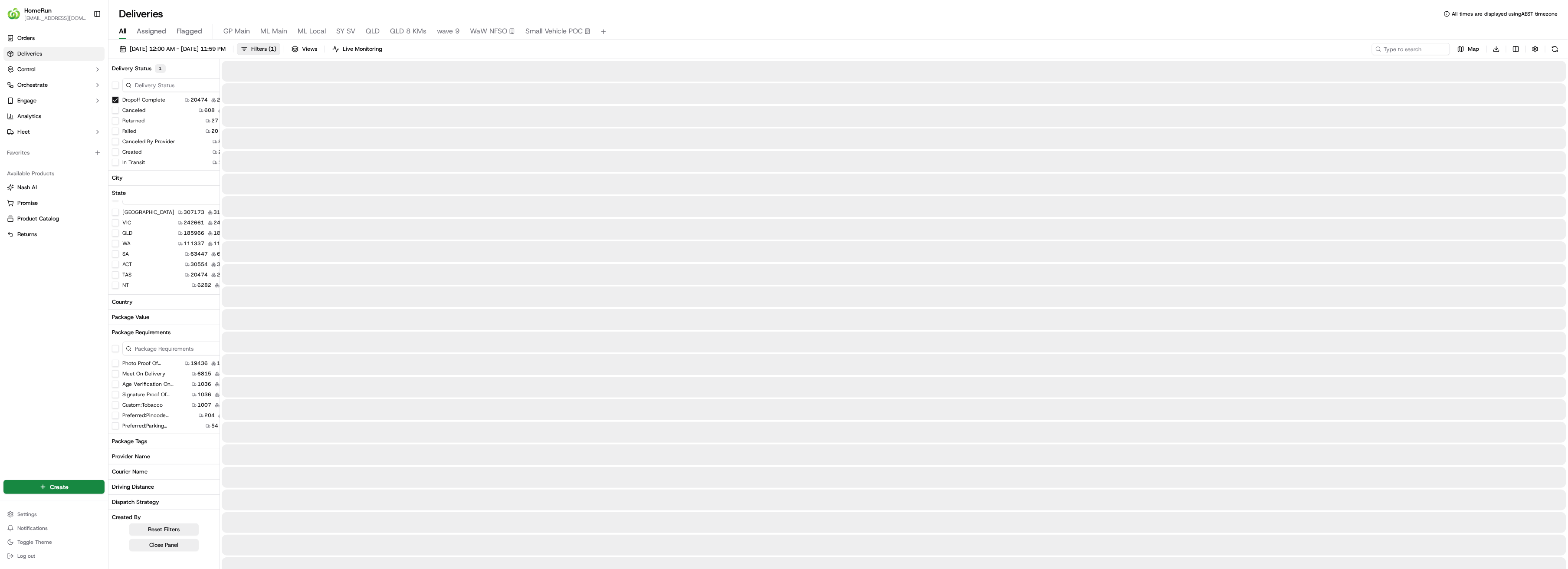
click at [115, 284] on button "NT" at bounding box center [115, 285] width 7 height 7
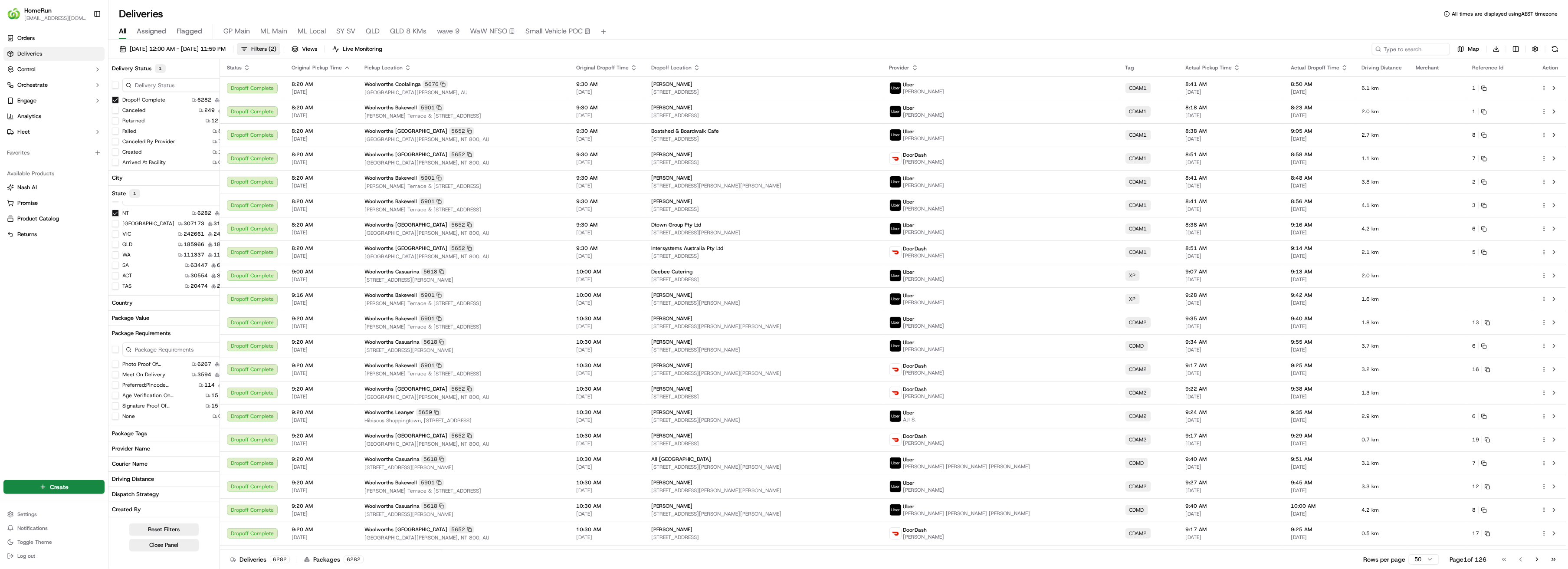
click at [114, 211] on button "NT" at bounding box center [115, 213] width 7 height 7
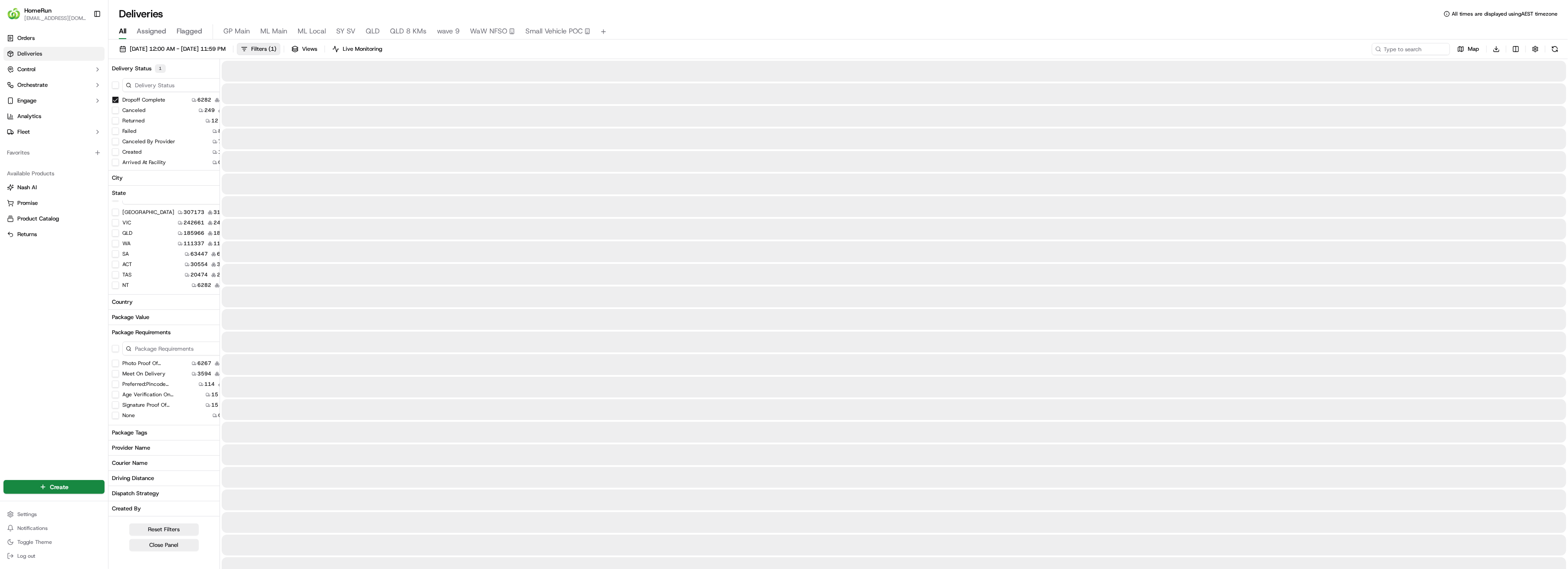
click at [115, 264] on button "ACT" at bounding box center [115, 264] width 7 height 7
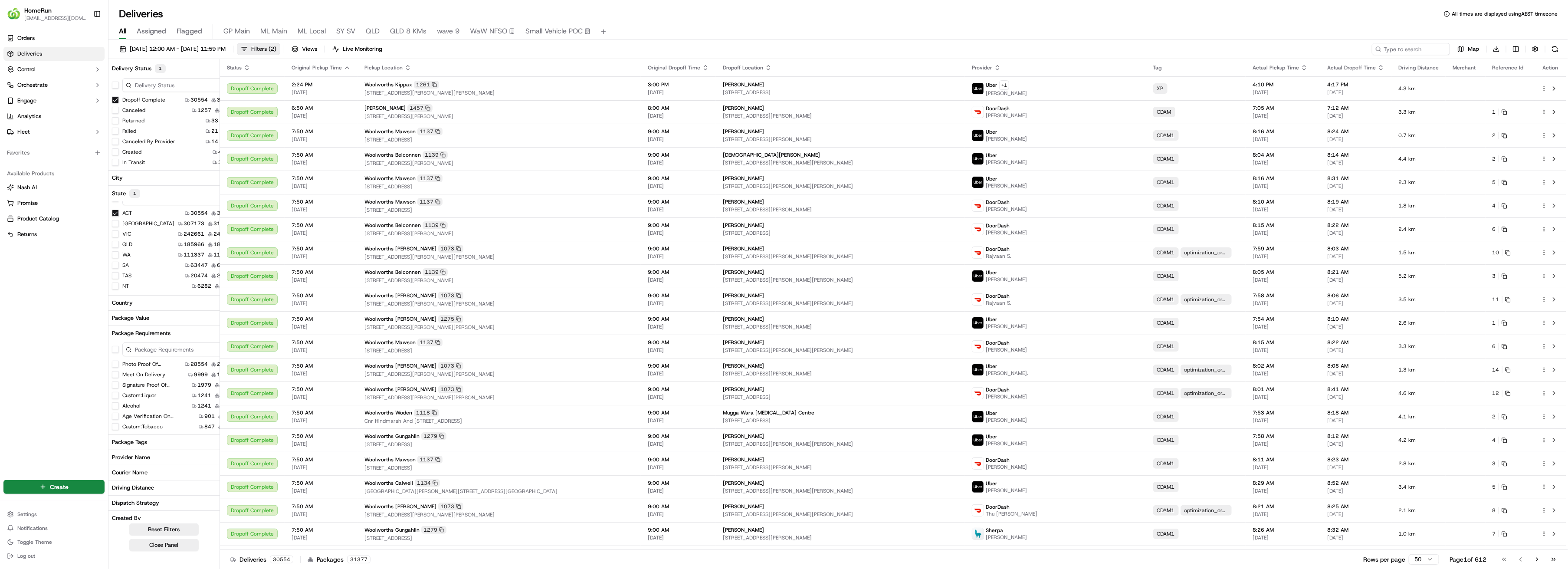
click at [116, 213] on button "ACT" at bounding box center [115, 213] width 7 height 7
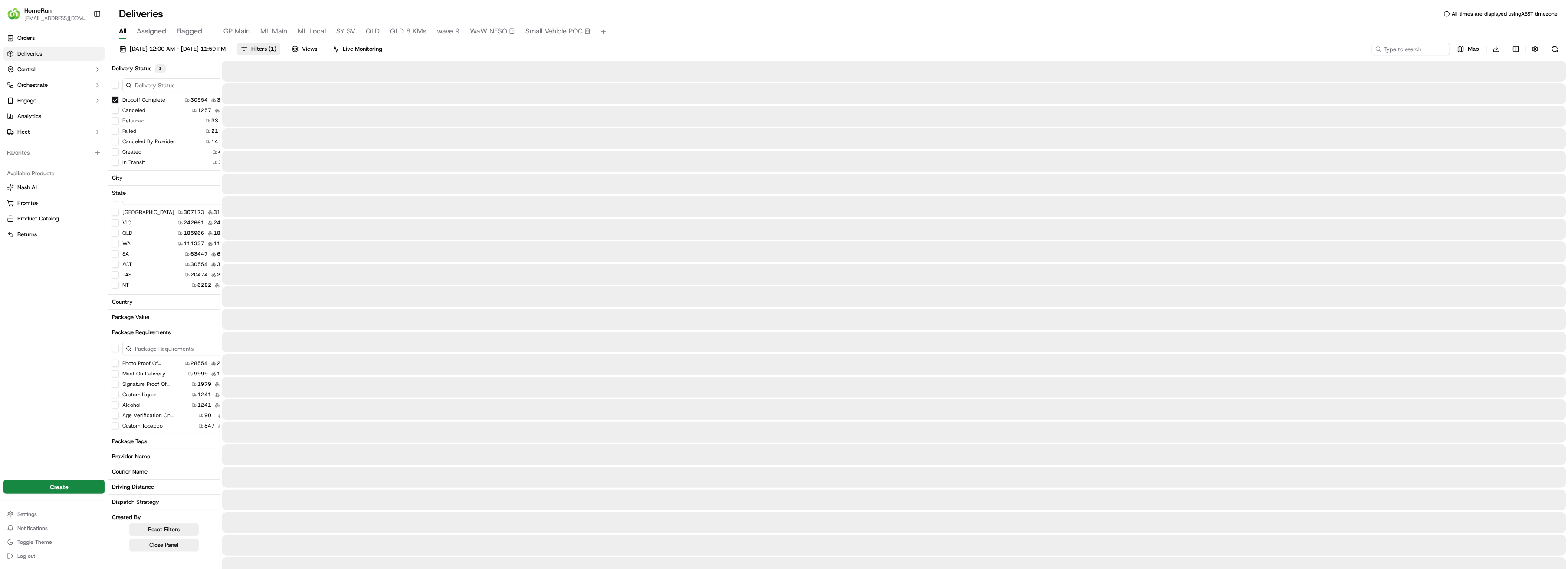
click at [114, 254] on button "SA" at bounding box center [115, 253] width 7 height 7
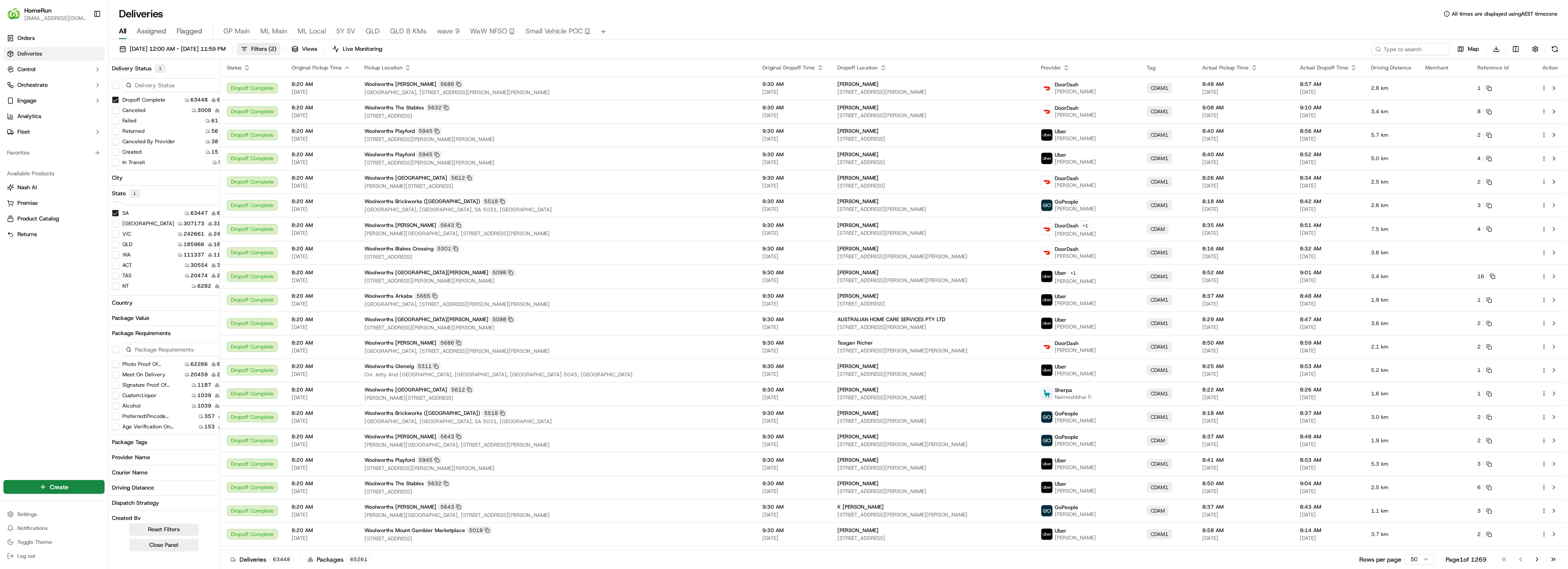
click at [114, 212] on button "SA" at bounding box center [115, 213] width 7 height 7
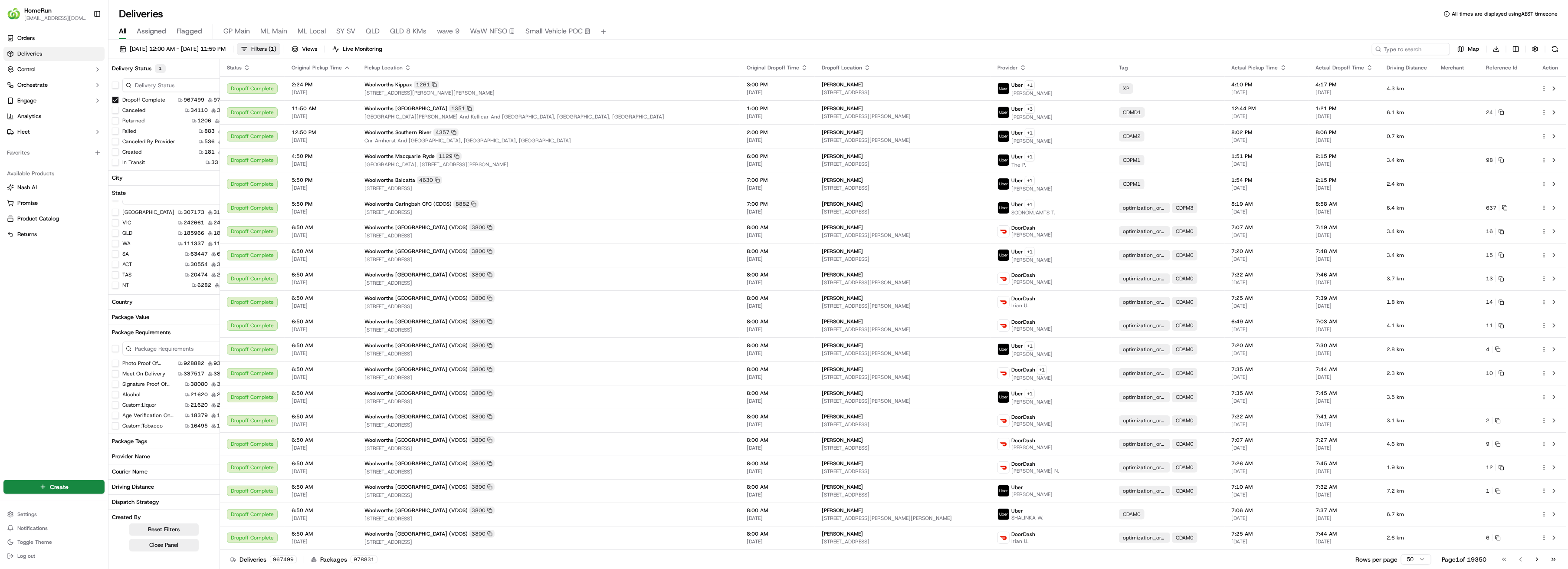
click at [116, 245] on button "WA" at bounding box center [115, 243] width 7 height 7
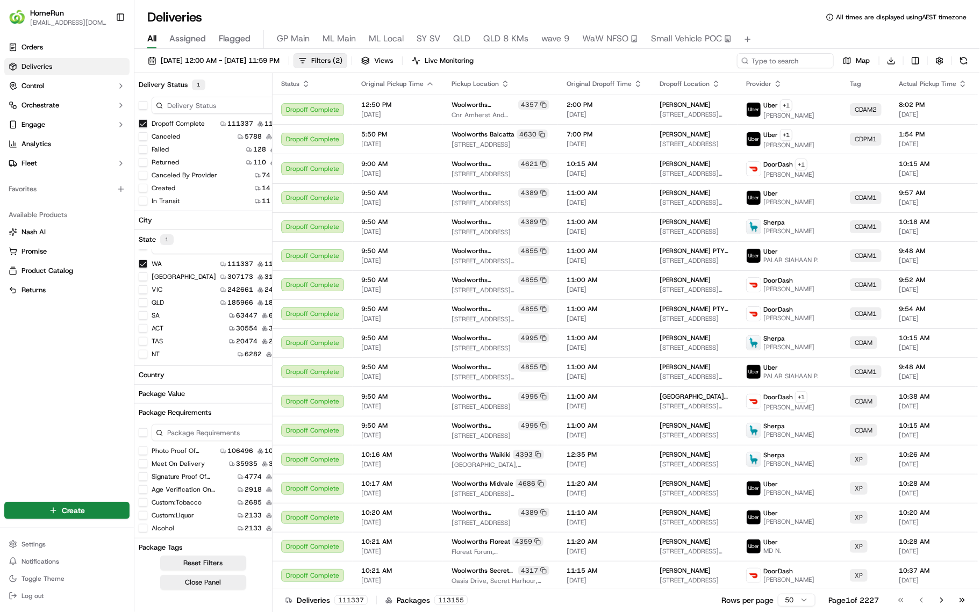
click at [141, 263] on button "WA" at bounding box center [143, 264] width 9 height 9
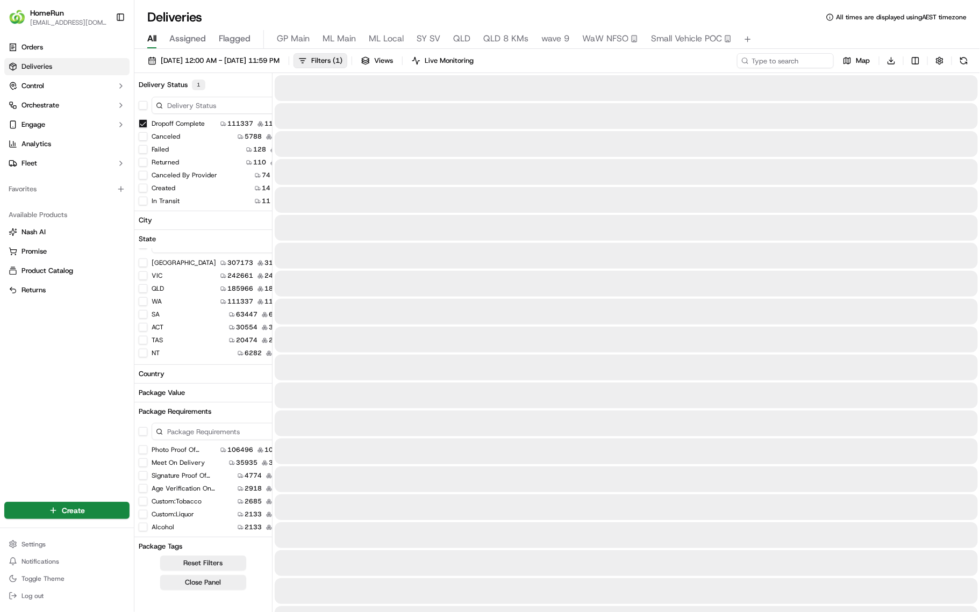
click at [141, 314] on button "SA" at bounding box center [143, 314] width 9 height 9
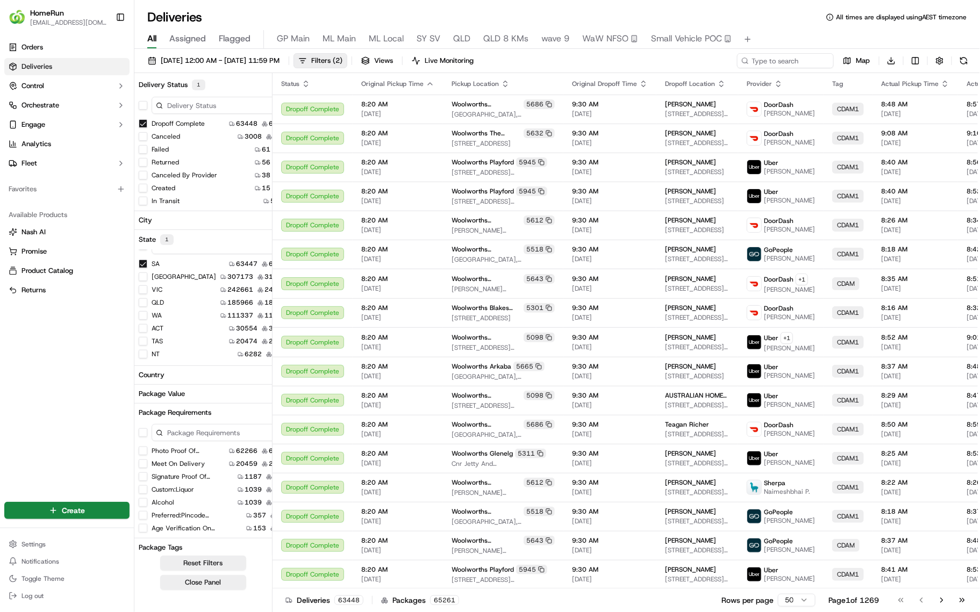
click at [143, 262] on button "SA" at bounding box center [143, 264] width 9 height 9
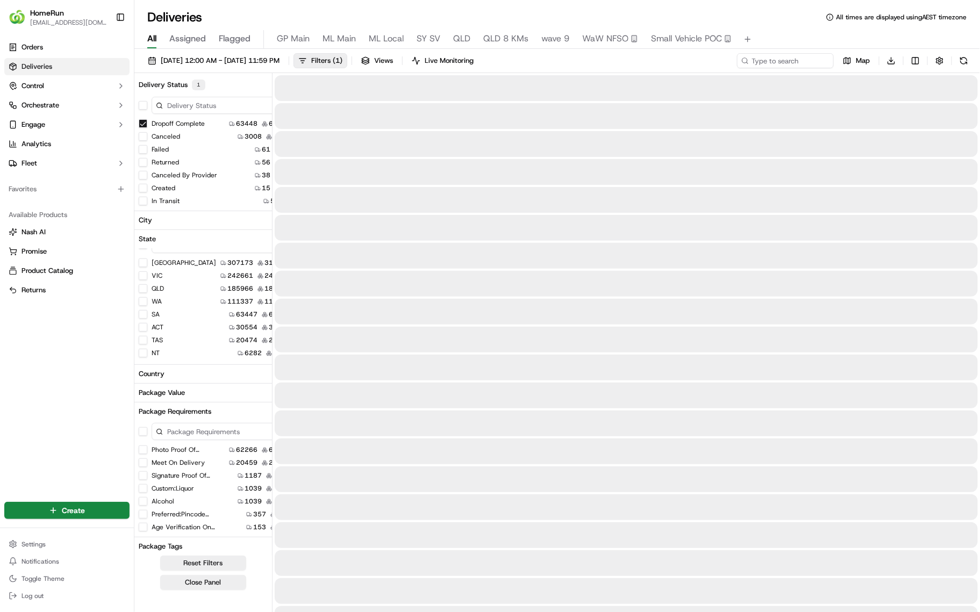
click at [142, 351] on button "NT" at bounding box center [143, 353] width 9 height 9
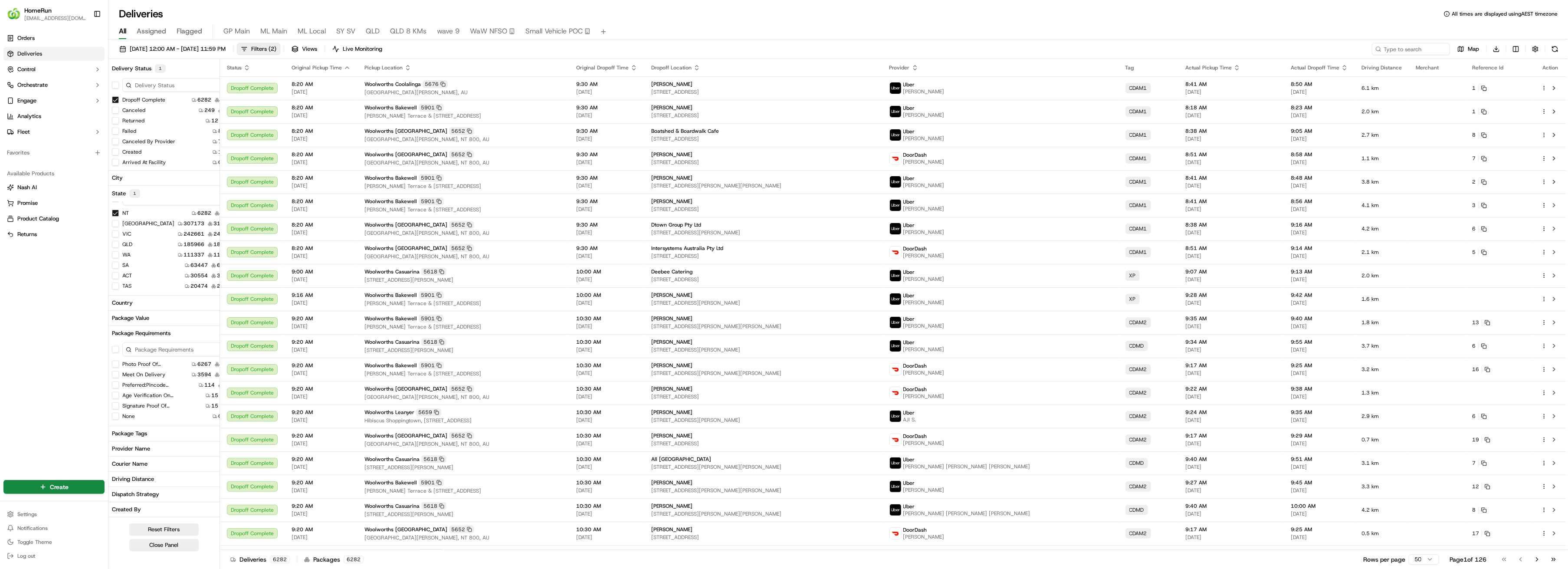
click at [113, 83] on button "button" at bounding box center [115, 85] width 7 height 7
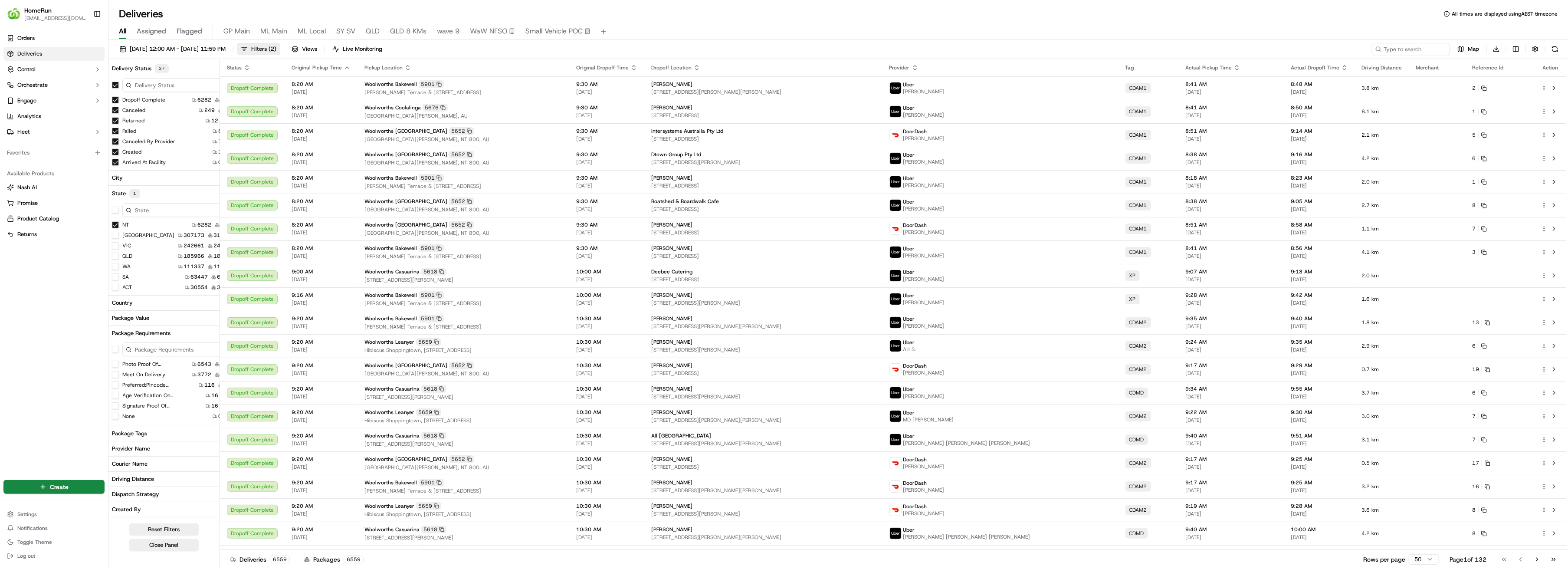
click at [115, 209] on button "button" at bounding box center [115, 210] width 7 height 7
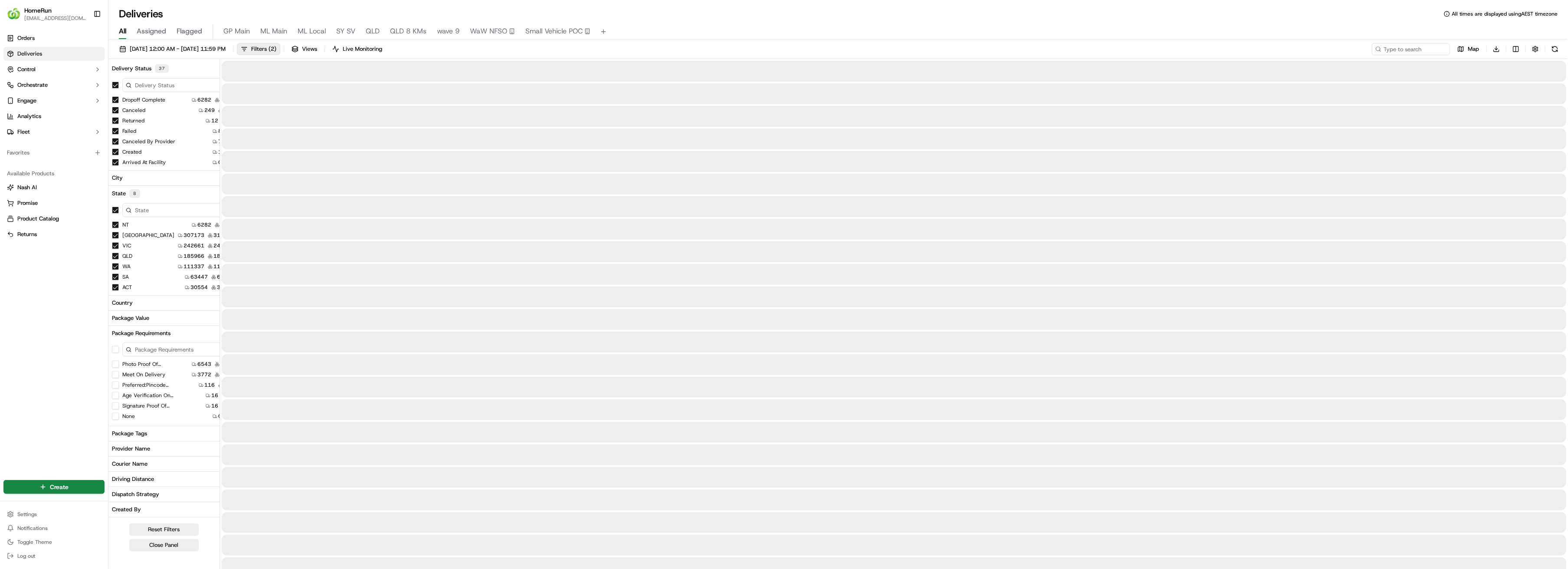
click at [115, 349] on button "button" at bounding box center [115, 349] width 7 height 7
click at [169, 50] on span "[DATE] 12:00 AM - [DATE] 11:59 PM" at bounding box center [178, 49] width 96 height 8
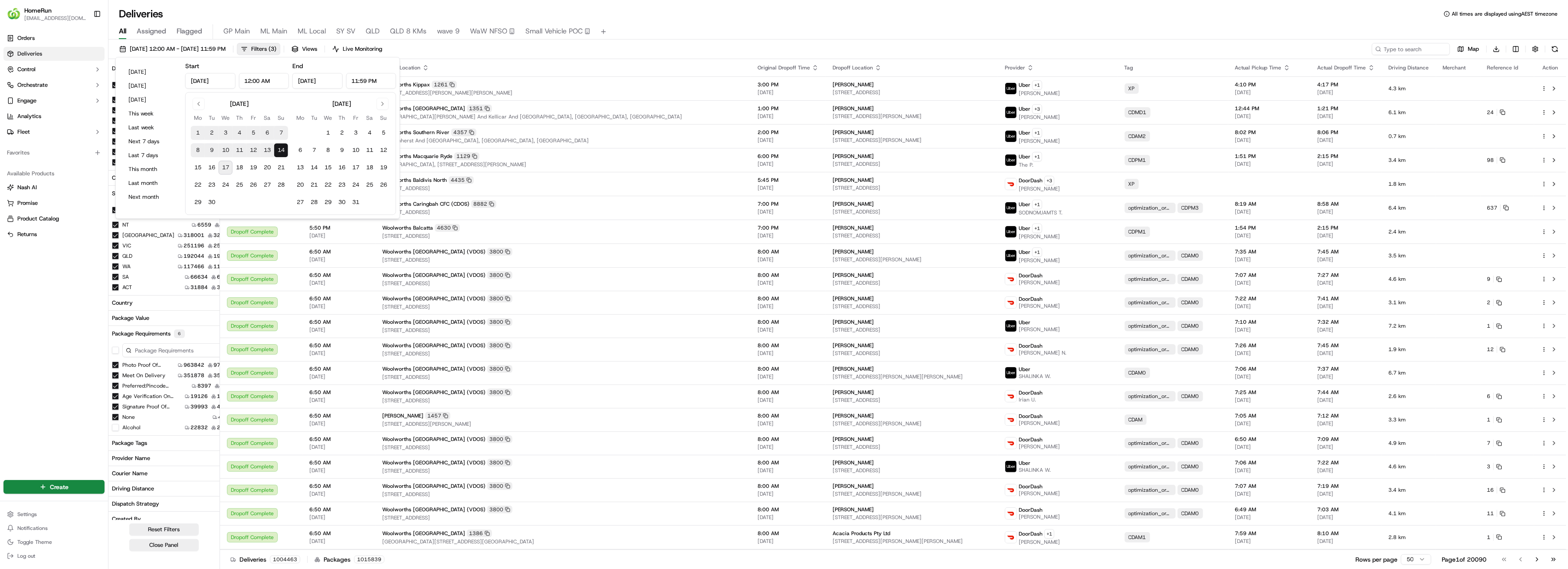
click at [199, 132] on button "1" at bounding box center [197, 132] width 14 height 14
type input "[DATE]"
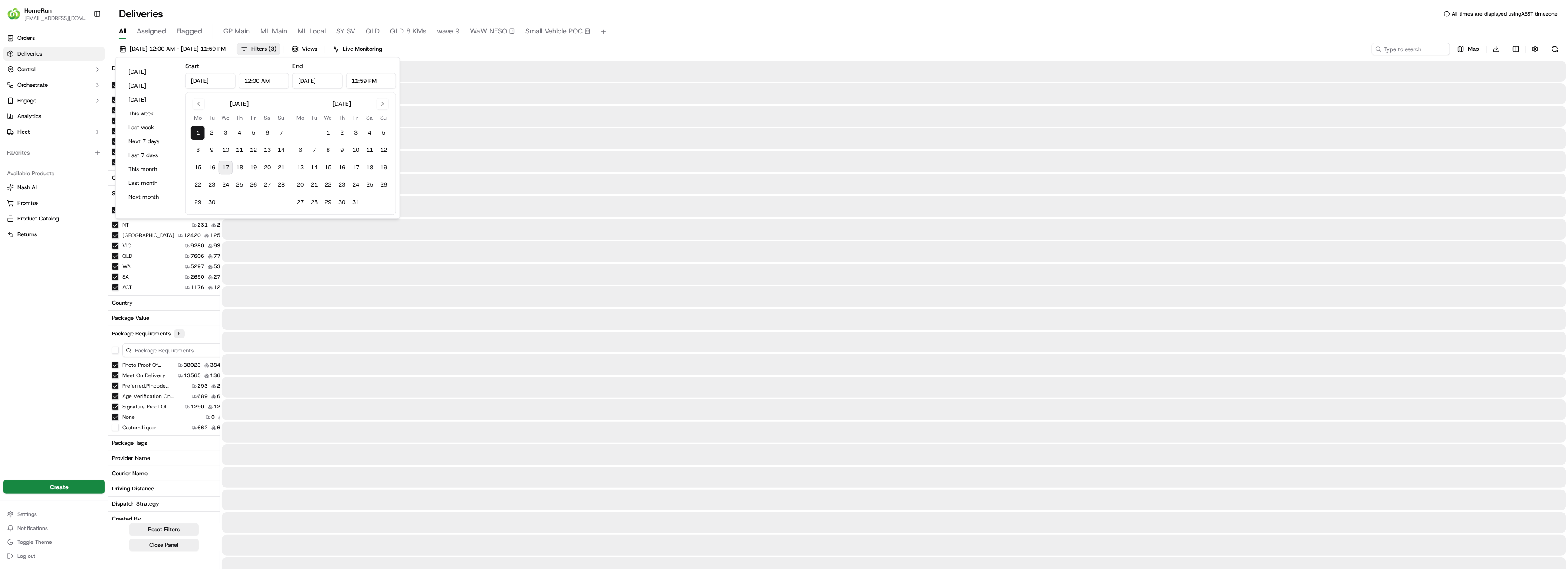
click at [228, 169] on button "17" at bounding box center [225, 167] width 14 height 14
type input "[DATE]"
click at [1389, 50] on input at bounding box center [1398, 48] width 104 height 12
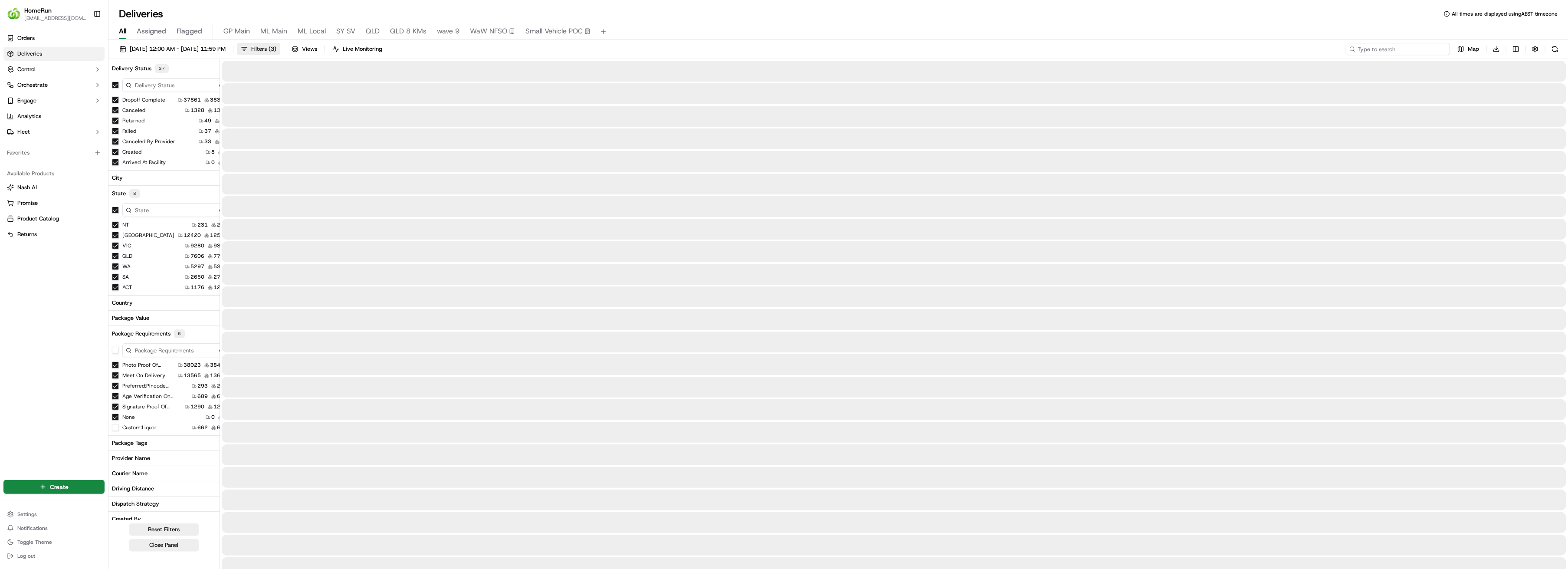
paste input "268793958"
type input "268793958"
click at [276, 52] on span "Filters ( 3 )" at bounding box center [263, 49] width 25 height 8
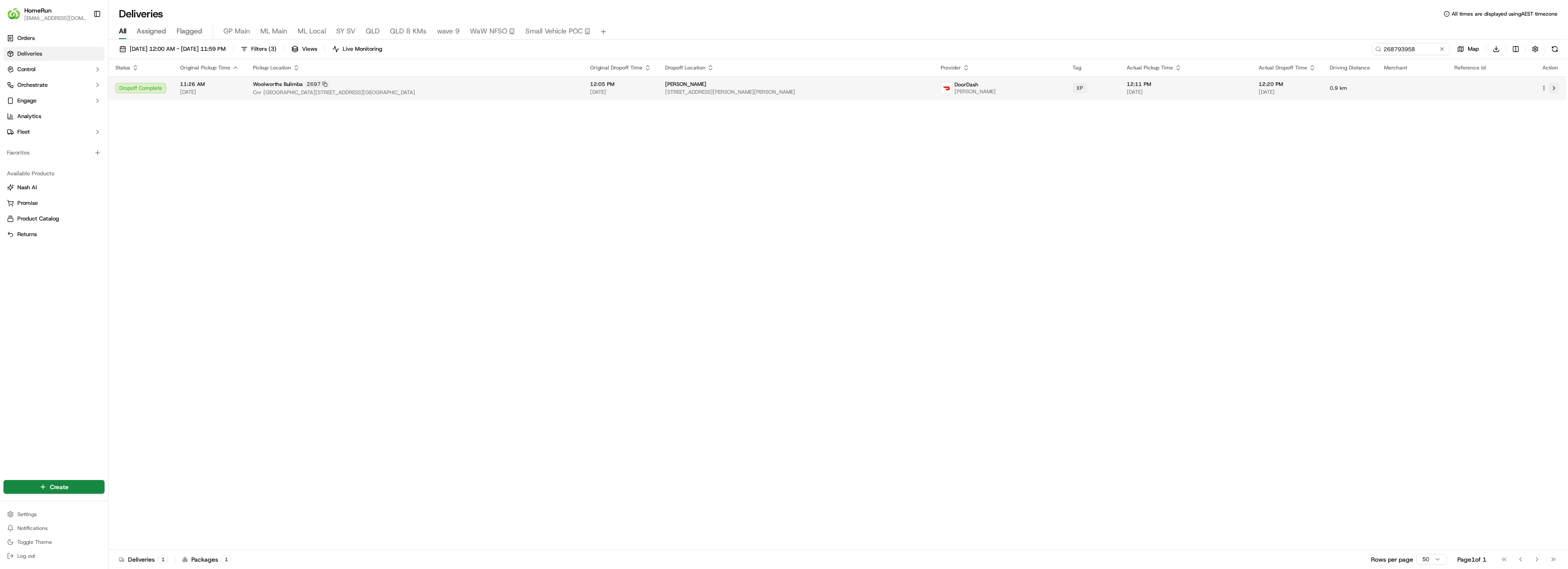
click at [1553, 86] on button at bounding box center [1554, 88] width 10 height 10
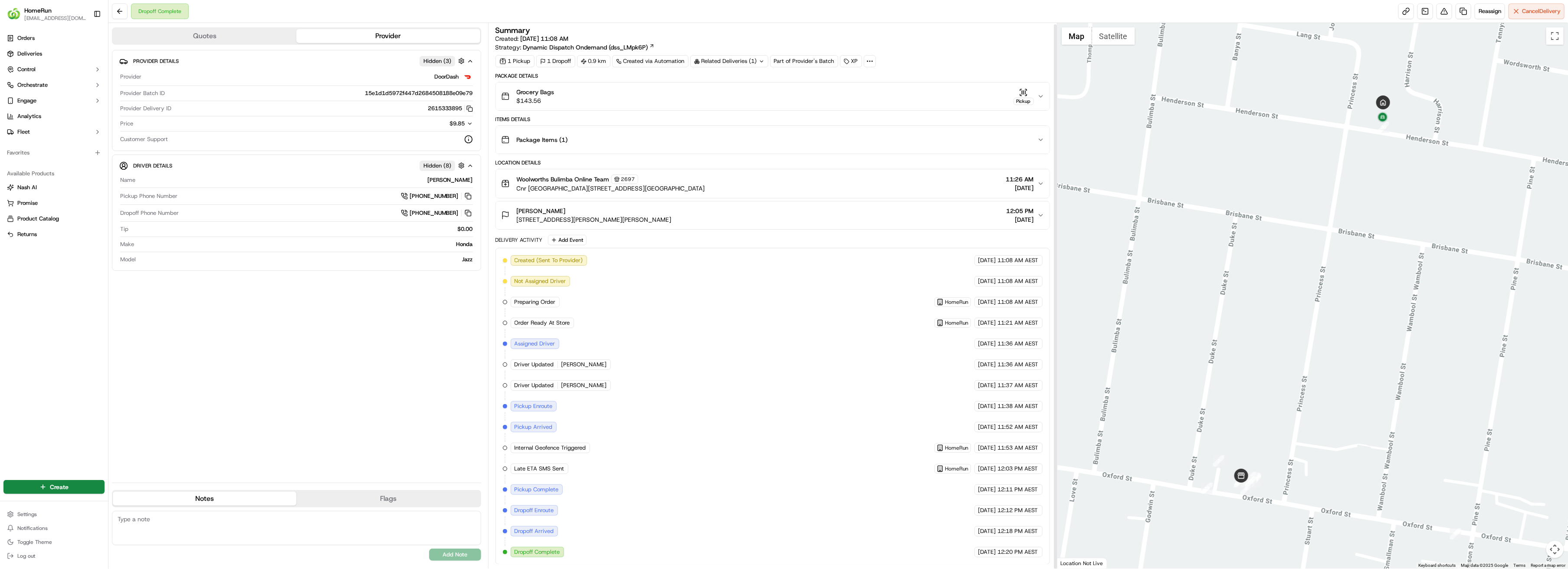
scroll to position [2, 0]
